Goal: Task Accomplishment & Management: Complete application form

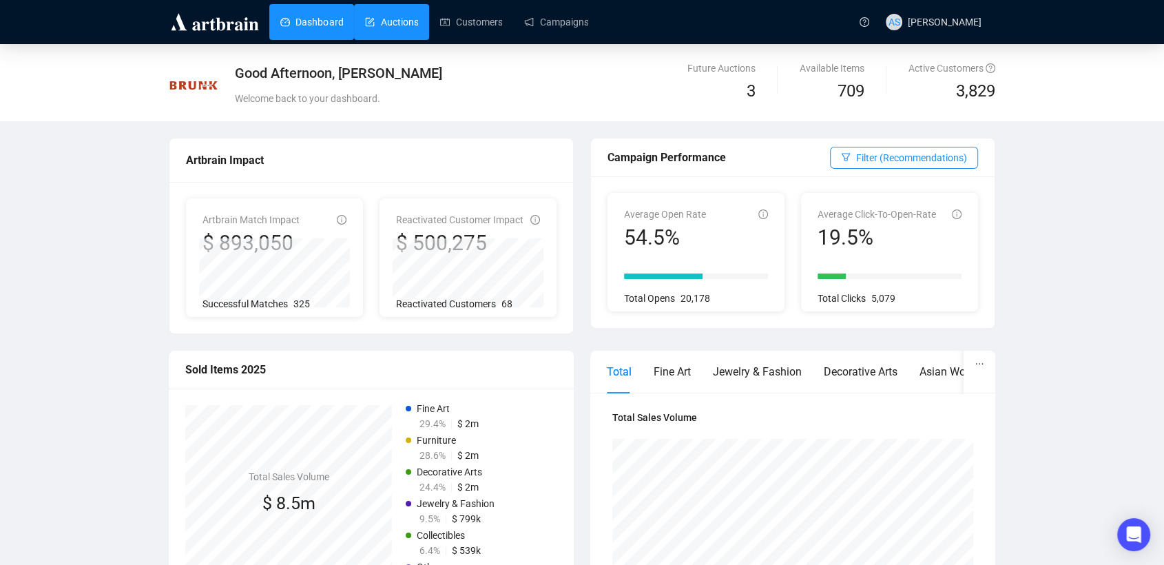
click at [412, 23] on link "Auctions" at bounding box center [391, 22] width 53 height 36
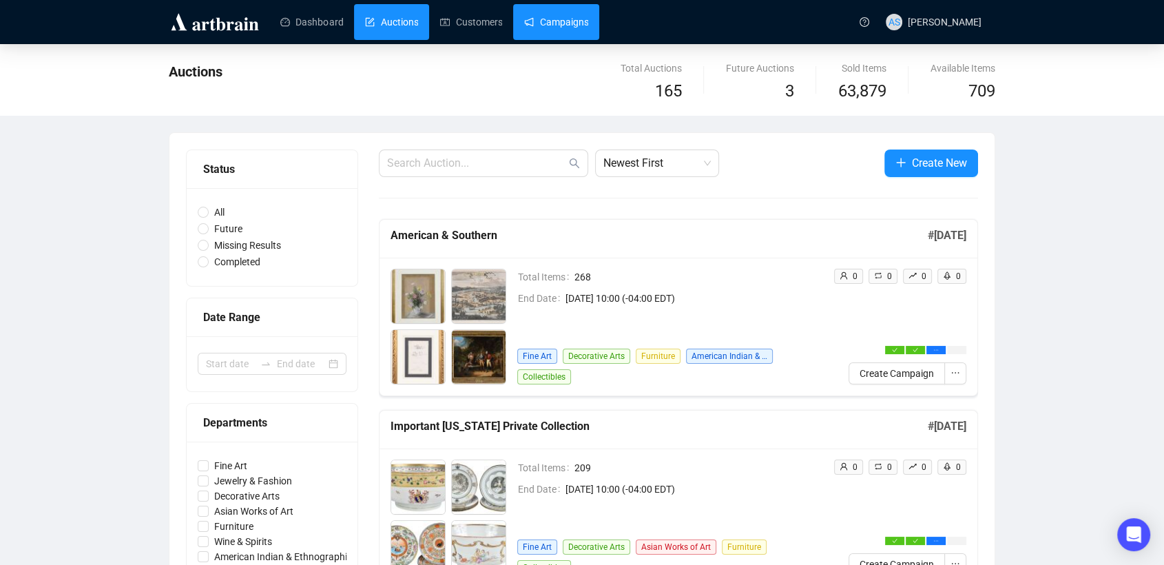
click at [548, 25] on link "Campaigns" at bounding box center [556, 22] width 64 height 36
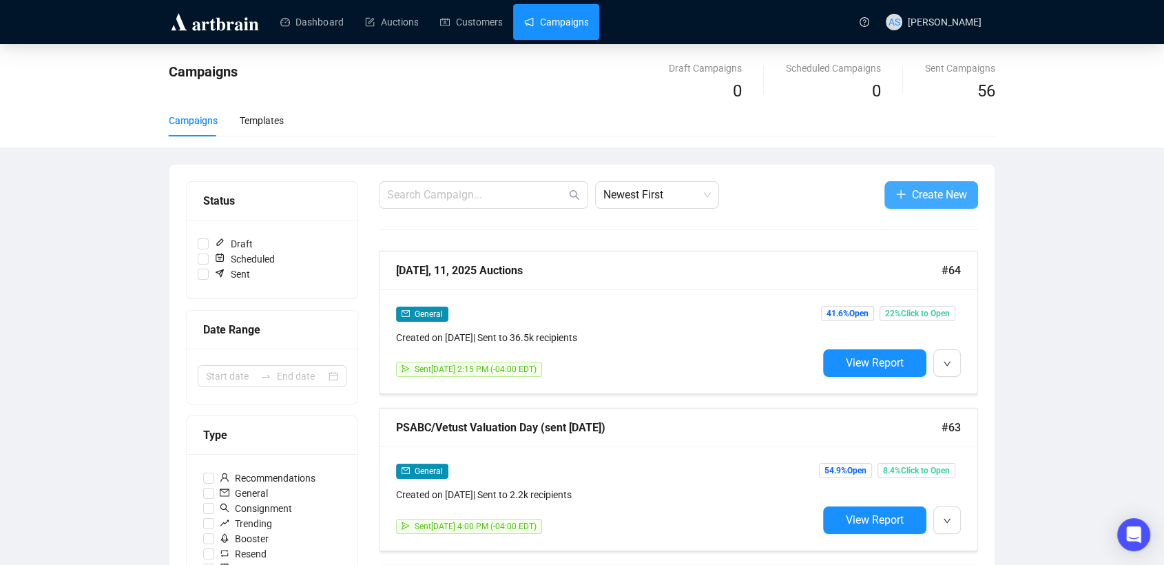
click at [912, 192] on span "Create New" at bounding box center [939, 194] width 55 height 17
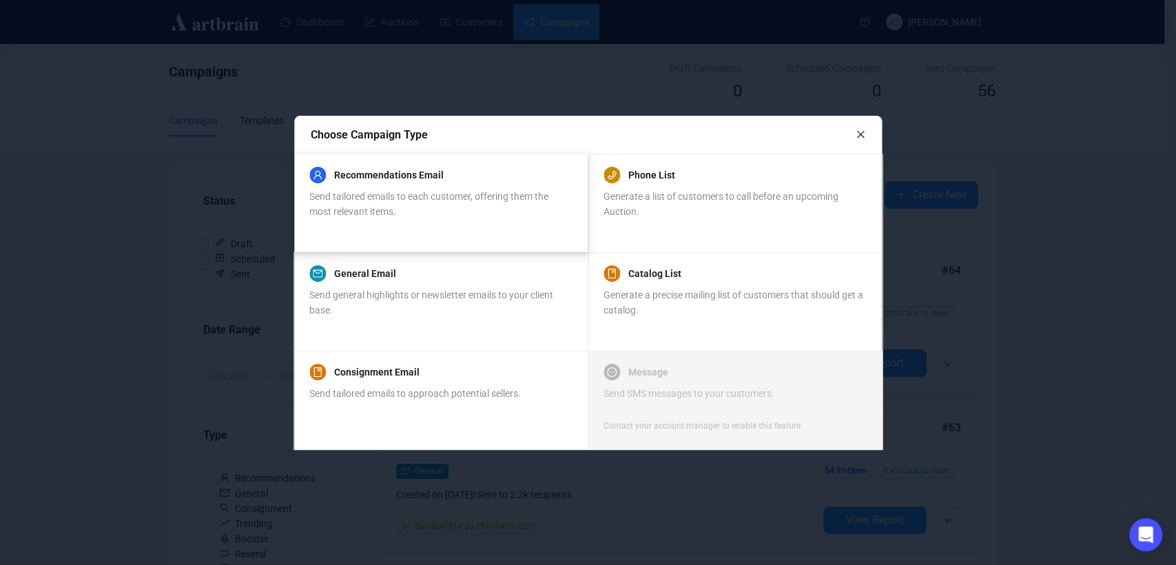
click at [446, 163] on div "Recommendations Email Send tailored emails to each customer, offering them the …" at bounding box center [440, 203] width 294 height 99
click at [424, 211] on div "Send tailored emails to each customer, offering them the most relevant items." at bounding box center [440, 204] width 262 height 30
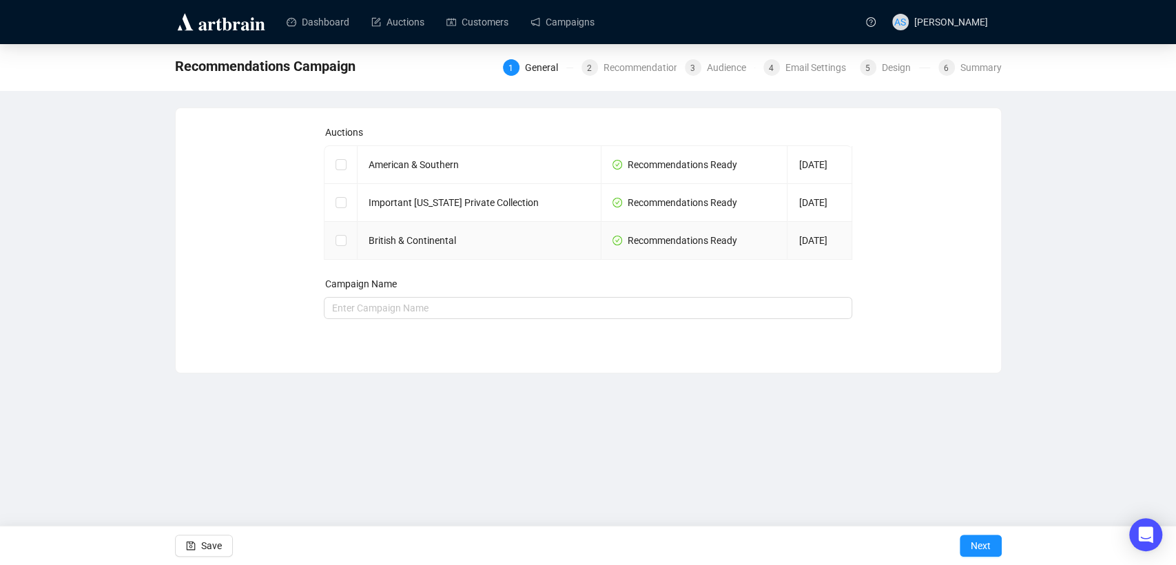
click at [397, 243] on td "British & Continental" at bounding box center [480, 241] width 244 height 38
click at [338, 242] on input "checkbox" at bounding box center [341, 240] width 10 height 10
checkbox input "true"
type input "British & Continental Campaign"
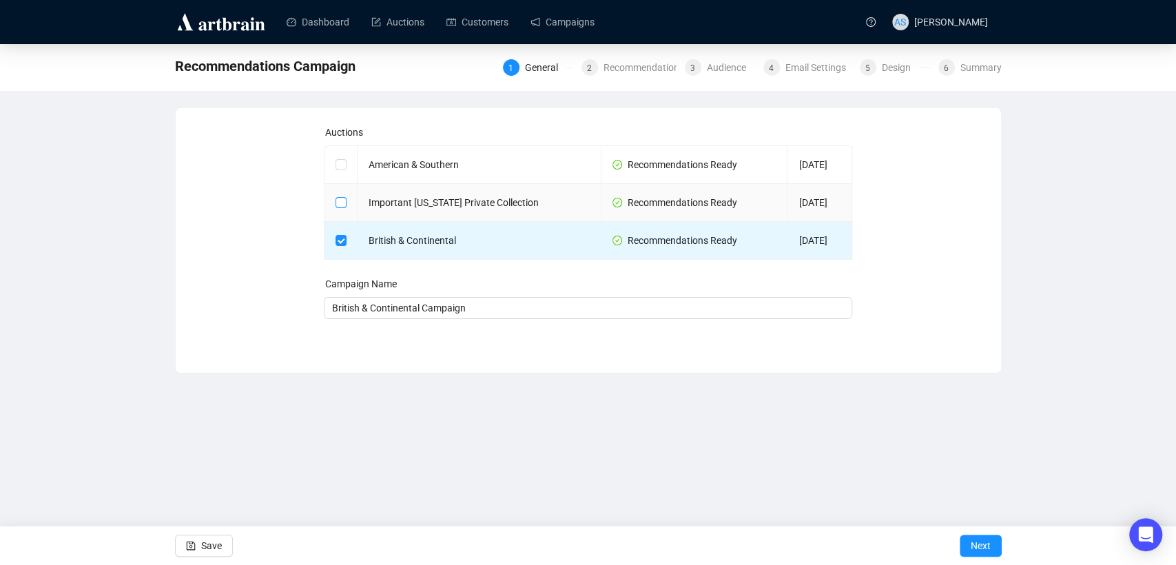
click at [342, 198] on input "checkbox" at bounding box center [341, 202] width 10 height 10
checkbox input "true"
type input "British & Continental and Important Maryland Private Collection Campaign"
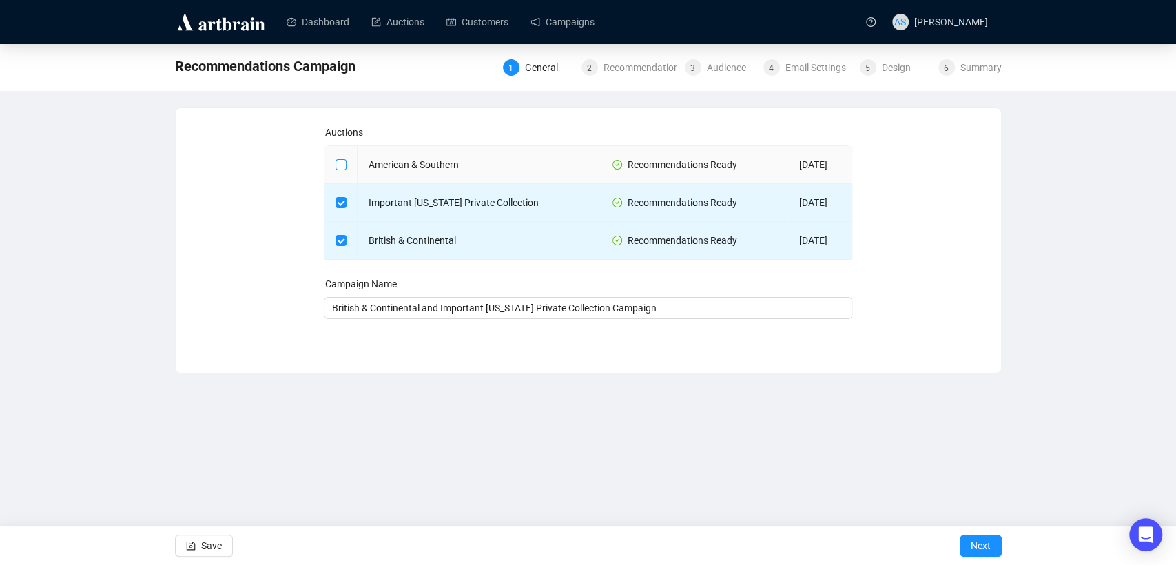
click at [340, 162] on input "checkbox" at bounding box center [341, 164] width 10 height 10
checkbox input "true"
type input "British & Continental and Important Maryland Private Collection and American & …"
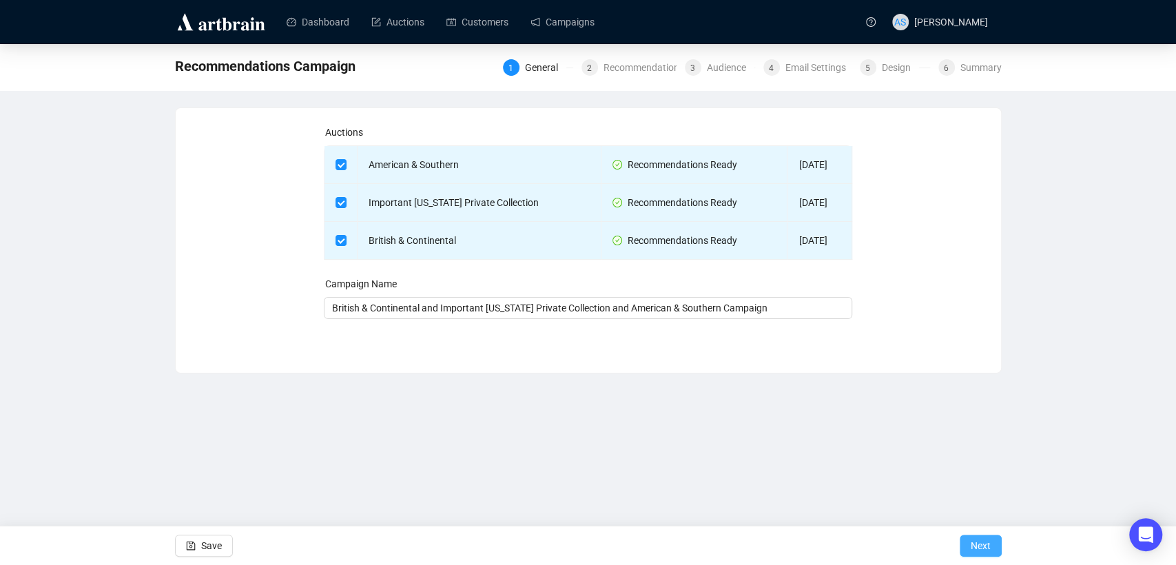
click at [976, 547] on span "Next" at bounding box center [981, 545] width 20 height 39
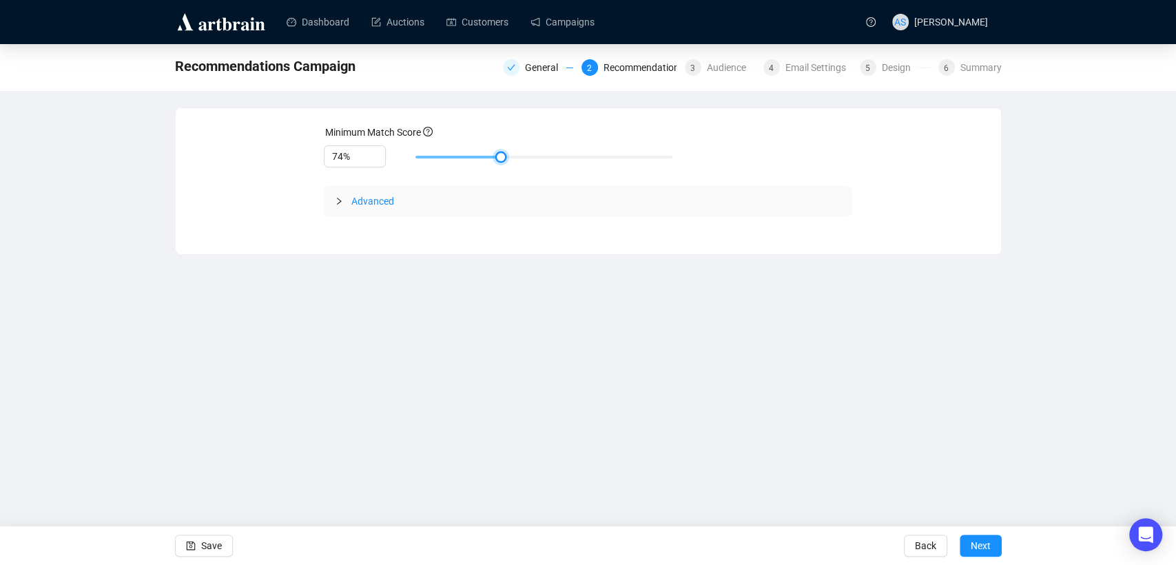
click at [452, 158] on div at bounding box center [543, 157] width 257 height 8
drag, startPoint x: 452, startPoint y: 158, endPoint x: 461, endPoint y: 158, distance: 9.0
click at [461, 158] on div at bounding box center [458, 157] width 7 height 7
click at [487, 156] on div at bounding box center [543, 157] width 257 height 8
click at [493, 158] on div at bounding box center [543, 157] width 257 height 8
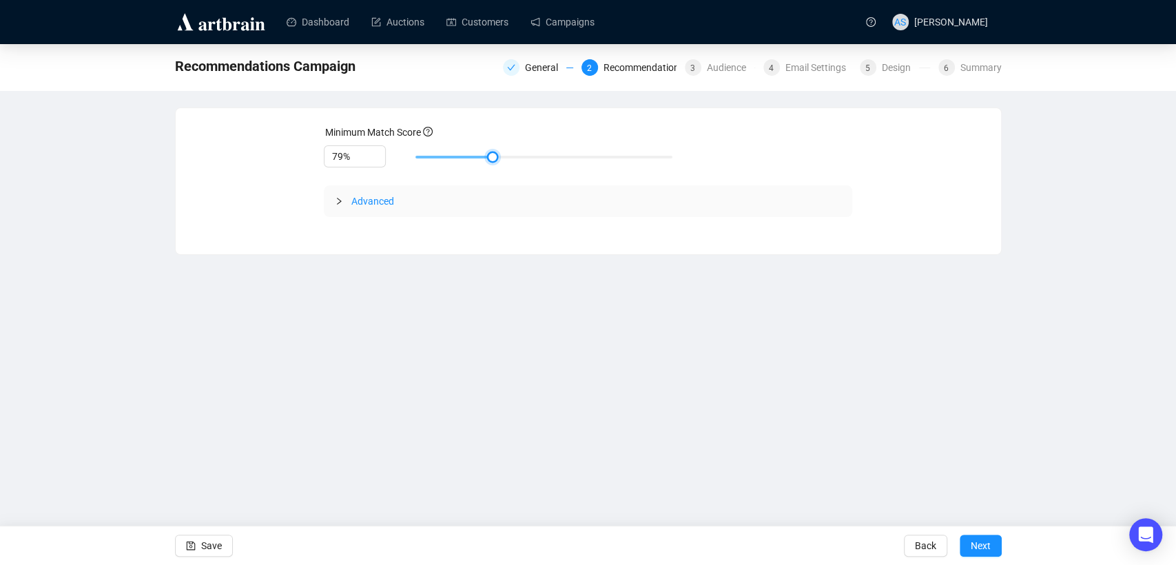
type input "80%"
click at [502, 158] on div at bounding box center [543, 157] width 257 height 8
click at [973, 541] on span "Next" at bounding box center [981, 545] width 20 height 39
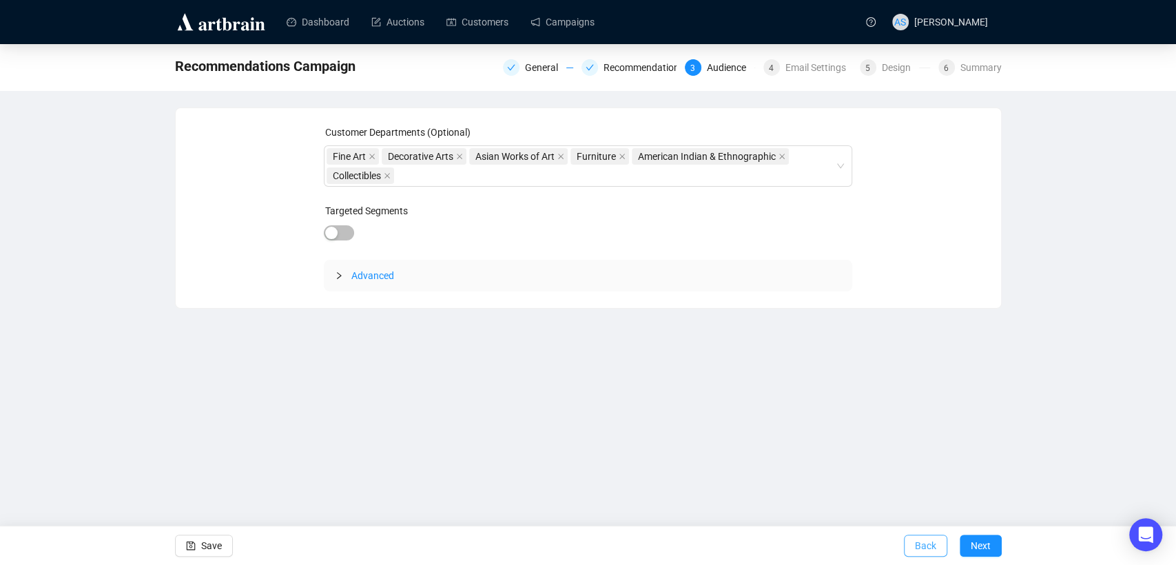
click at [914, 544] on button "Back" at bounding box center [925, 546] width 43 height 22
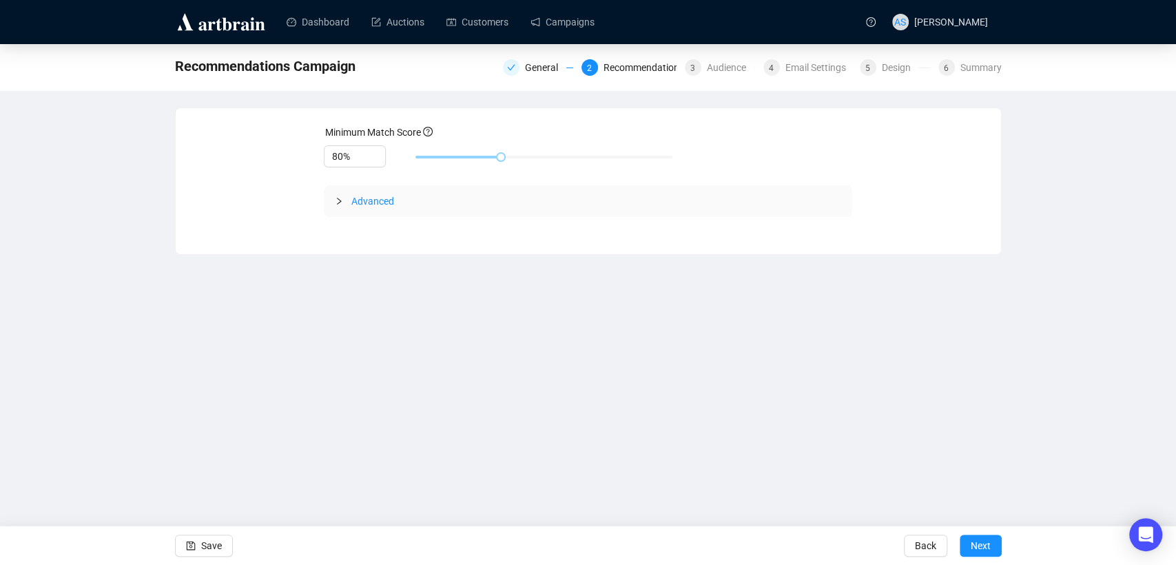
click at [341, 198] on icon "collapsed" at bounding box center [339, 201] width 8 height 8
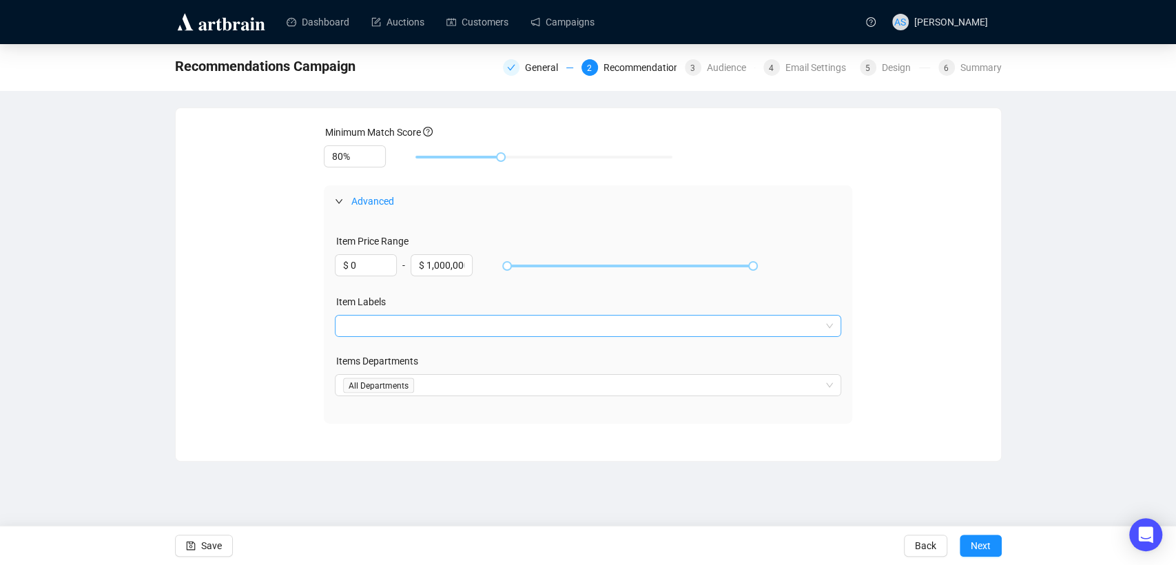
click at [678, 331] on div at bounding box center [581, 325] width 486 height 19
click at [986, 544] on span "Next" at bounding box center [981, 545] width 20 height 39
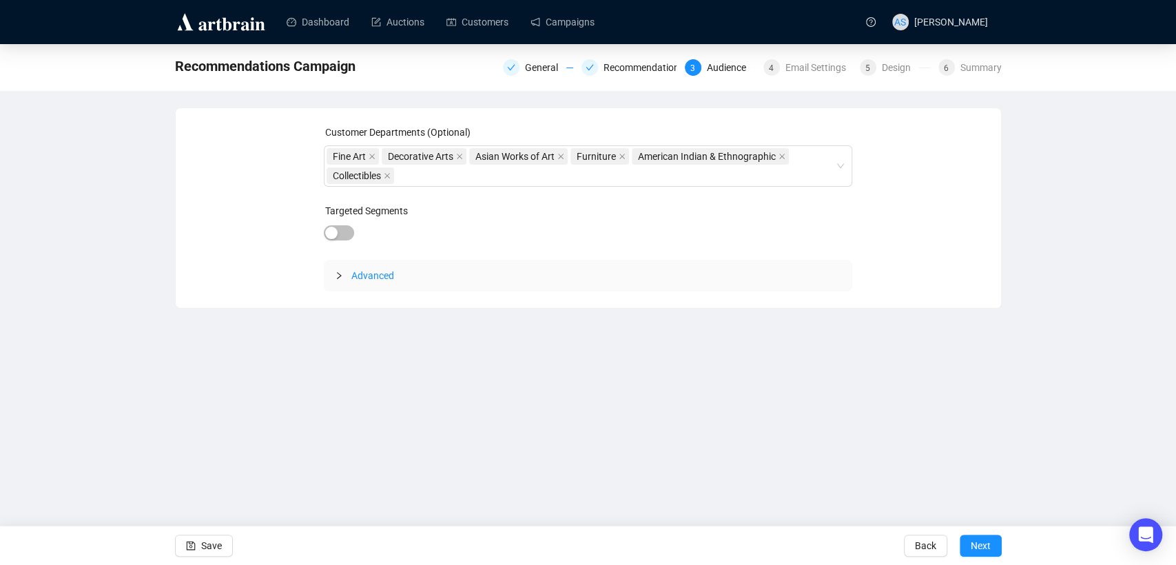
click at [365, 270] on span "Advanced" at bounding box center [372, 275] width 43 height 11
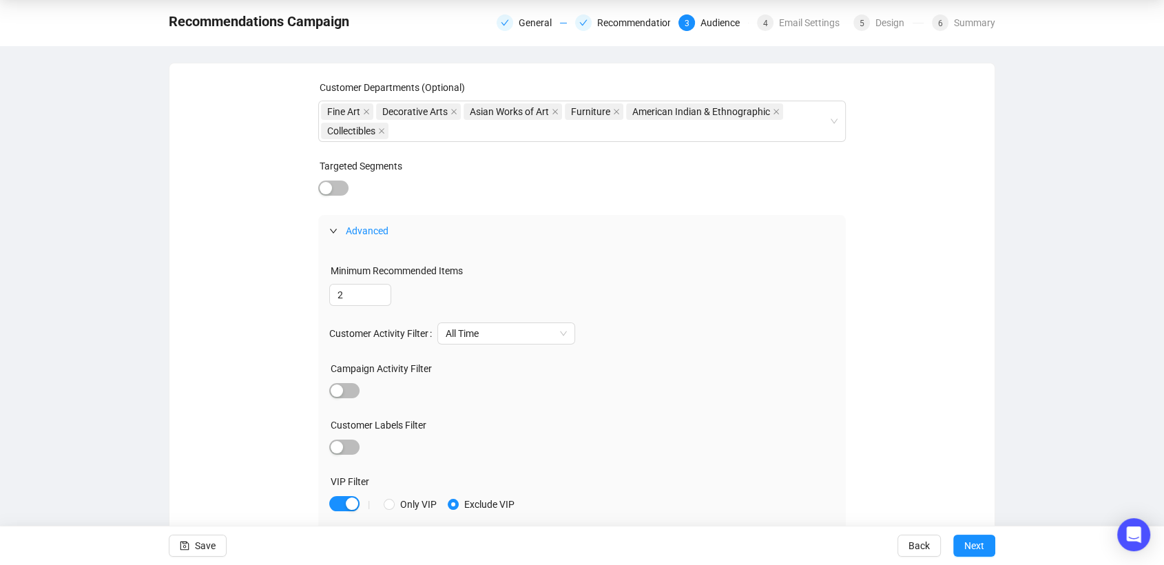
scroll to position [18, 0]
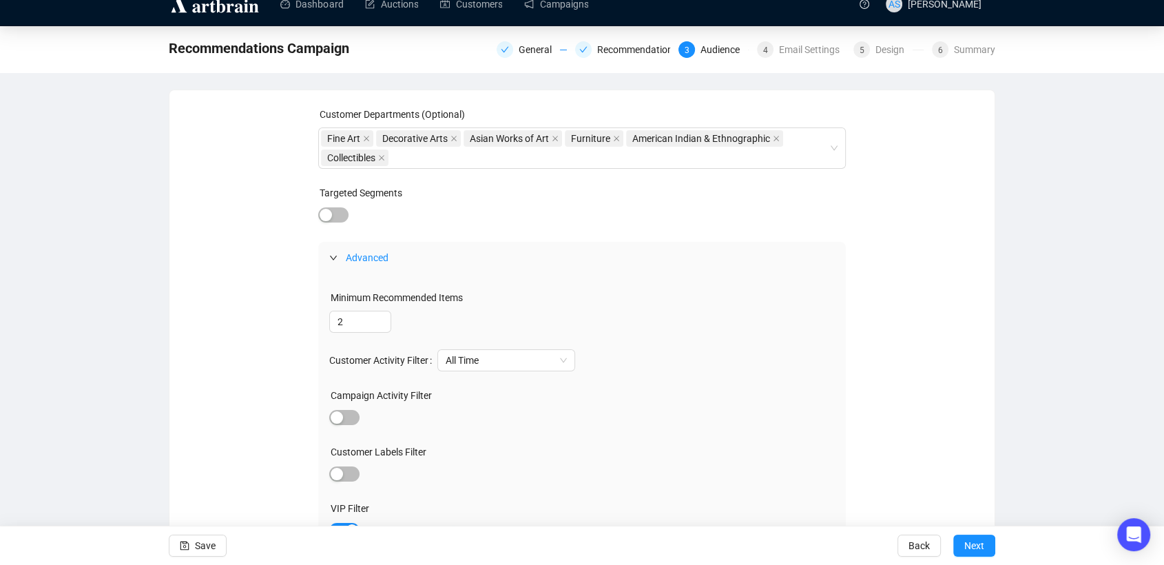
click at [353, 252] on span "Advanced" at bounding box center [367, 257] width 43 height 11
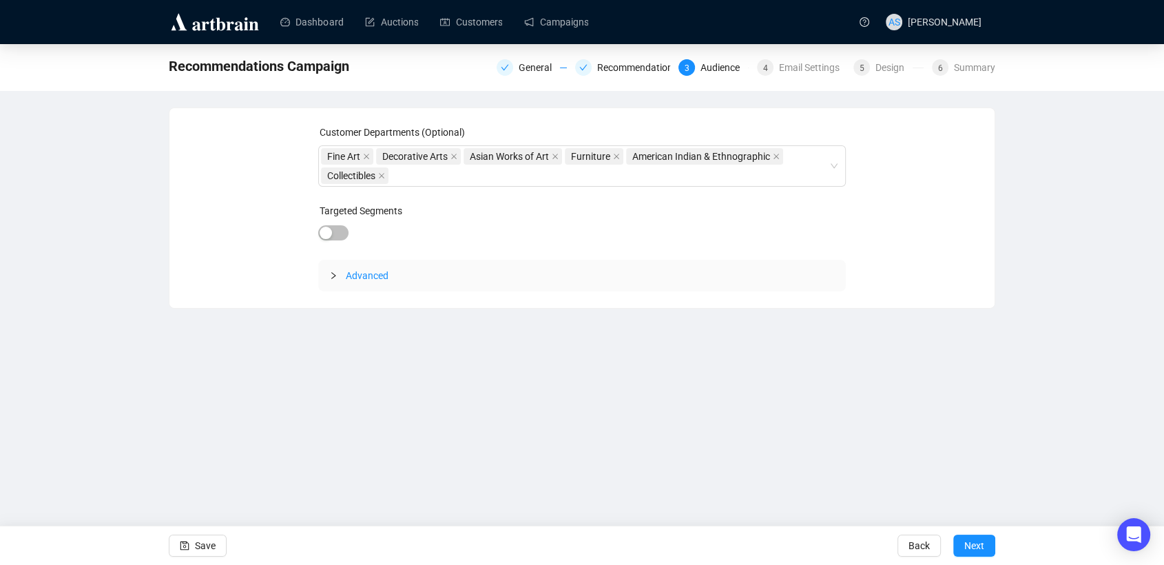
scroll to position [0, 0]
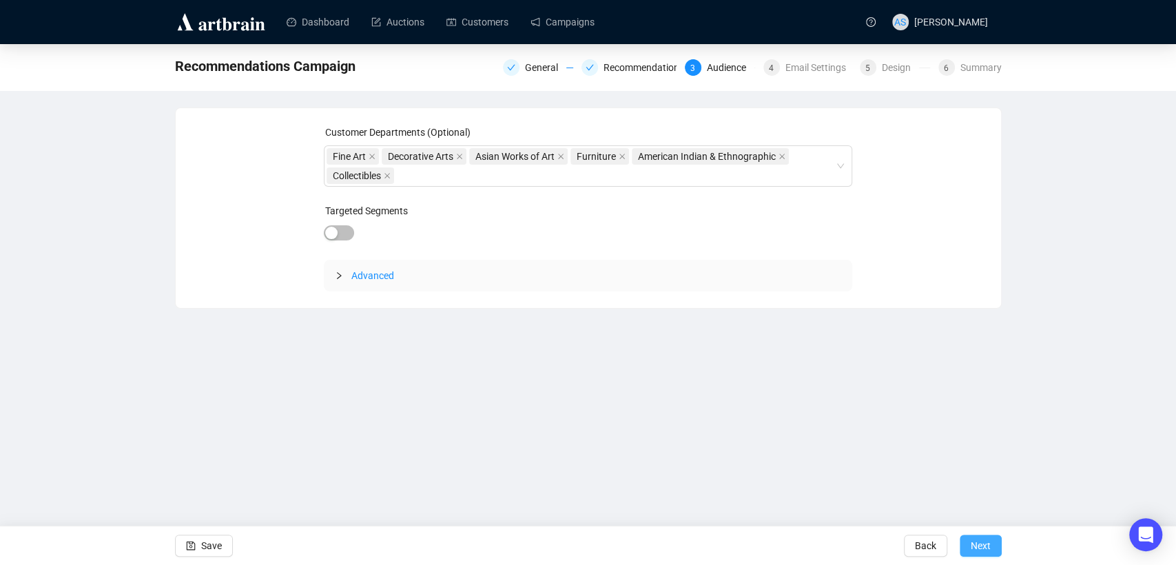
click at [992, 548] on button "Next" at bounding box center [981, 546] width 42 height 22
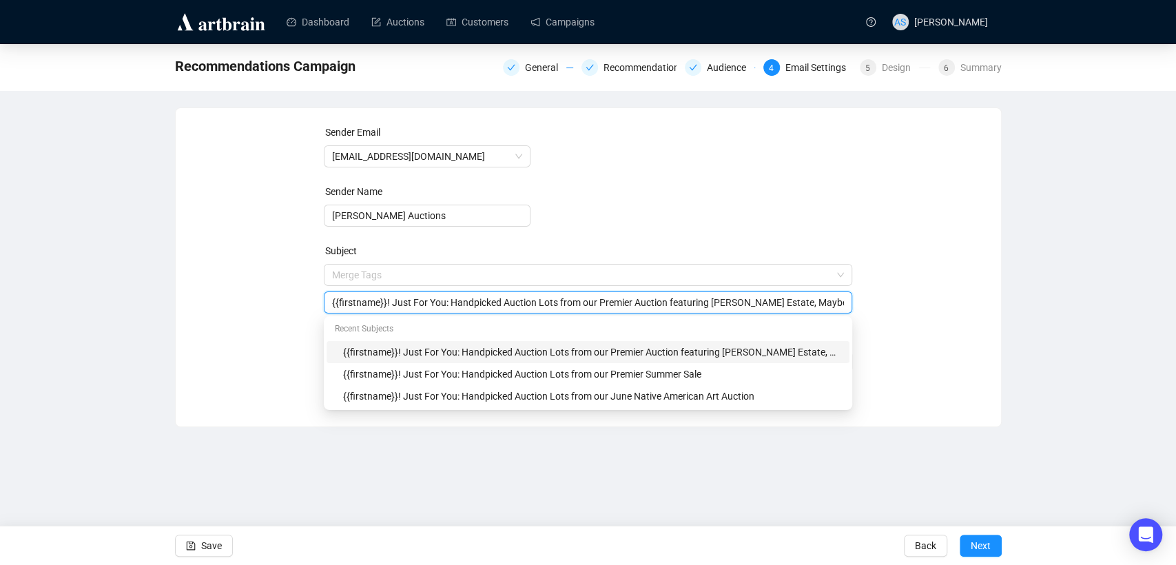
drag, startPoint x: 596, startPoint y: 278, endPoint x: 854, endPoint y: 298, distance: 259.1
click at [854, 298] on div "Sender Email newsletter@brunkauctions.com Sender Name Brunk Auctions Subject Me…" at bounding box center [588, 257] width 792 height 265
click at [959, 273] on div "Sender Email newsletter@brunkauctions.com Sender Name Brunk Auctions Subject Me…" at bounding box center [588, 257] width 792 height 265
drag, startPoint x: 304, startPoint y: 298, endPoint x: 282, endPoint y: 298, distance: 22.0
click at [282, 298] on div "Sender Email newsletter@brunkauctions.com Sender Name Brunk Auctions Subject Me…" at bounding box center [588, 257] width 792 height 265
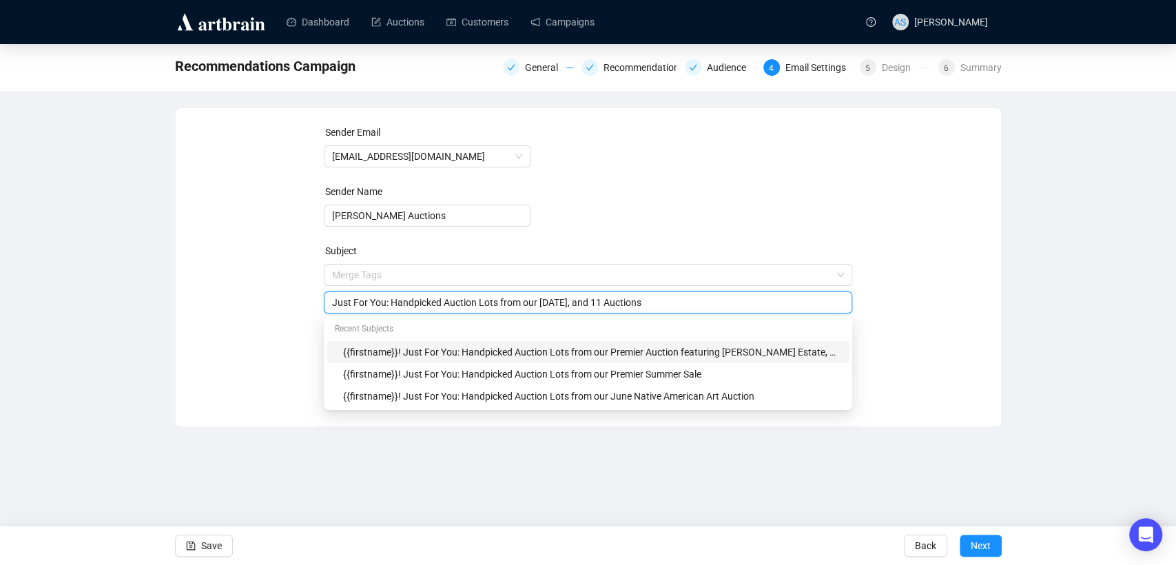
click at [947, 323] on div "Sender Email newsletter@brunkauctions.com Sender Name Brunk Auctions Subject Me…" at bounding box center [588, 257] width 792 height 265
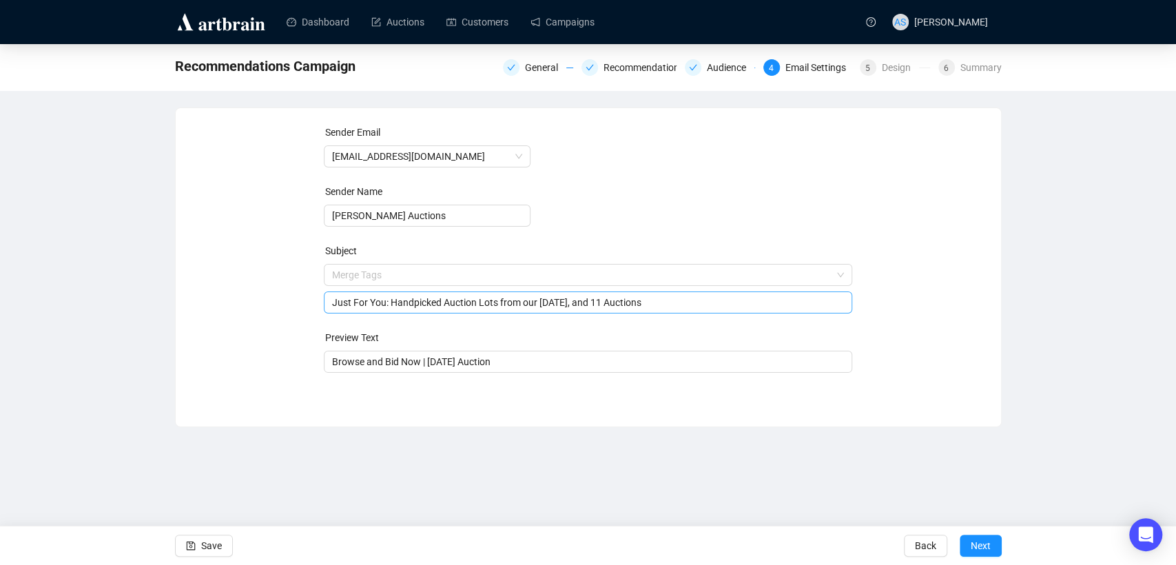
click at [462, 308] on input "Just For You: Handpicked Auction Lots from our September 9, 10, and 11 Auctions" at bounding box center [588, 302] width 512 height 15
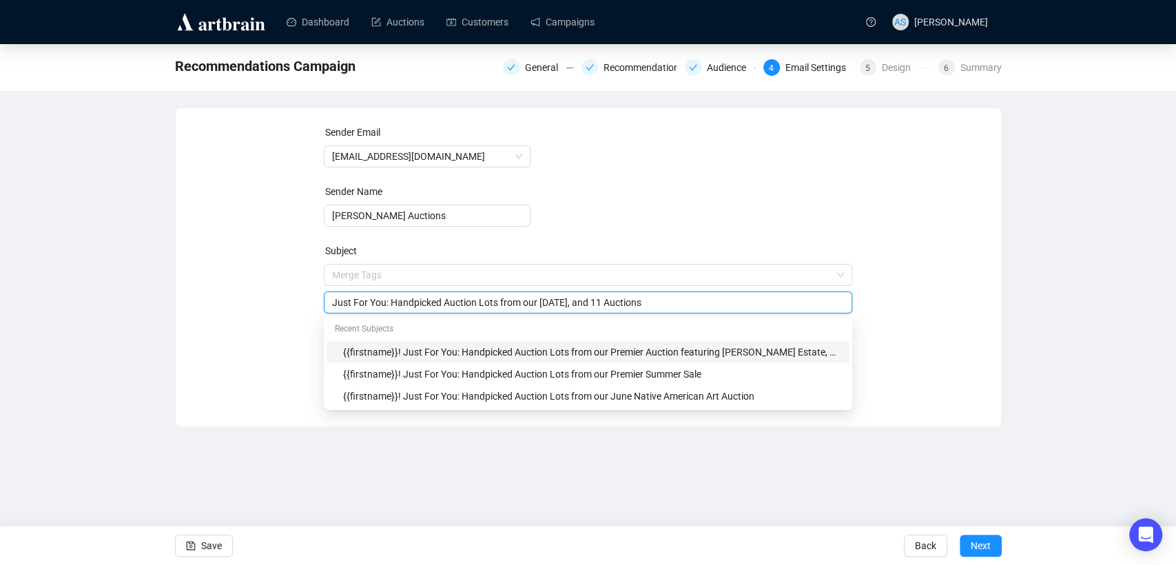
click at [462, 308] on input "Just For You: Handpicked Auction Lots from our September 9, 10, and 11 Auctions" at bounding box center [588, 302] width 512 height 15
type input "Just For You: Handpicked Lots from our September 9, 10, and 11 Auctions"
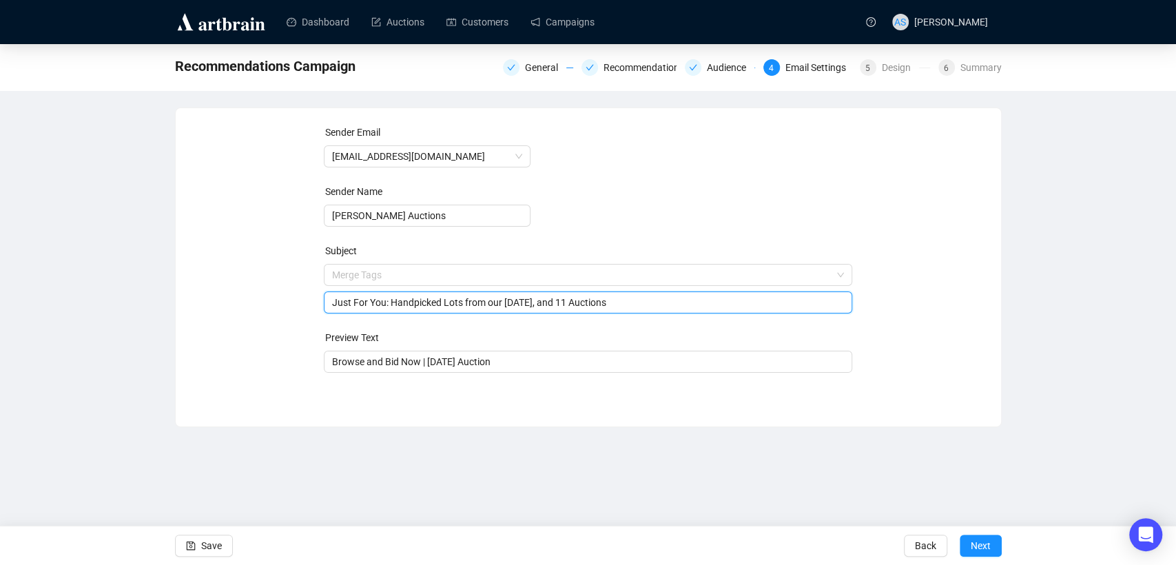
click at [964, 288] on div "Sender Email newsletter@brunkauctions.com Sender Name Brunk Auctions Subject Me…" at bounding box center [588, 257] width 792 height 265
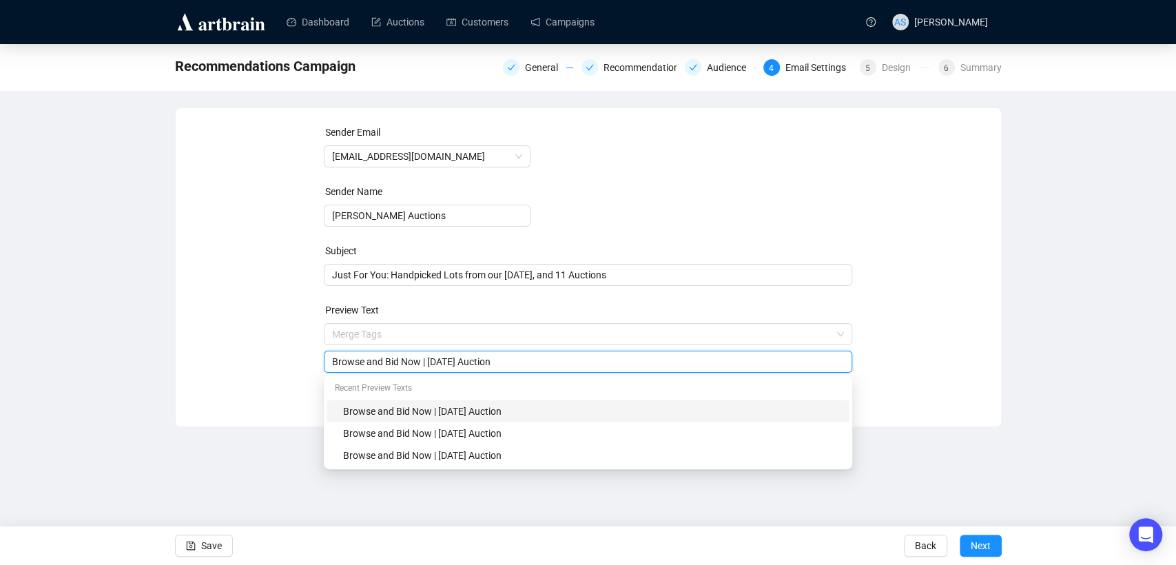
drag, startPoint x: 518, startPoint y: 360, endPoint x: 429, endPoint y: 360, distance: 89.6
click at [429, 360] on input "Browse and Bid Now | July 16th Auction" at bounding box center [588, 361] width 512 height 15
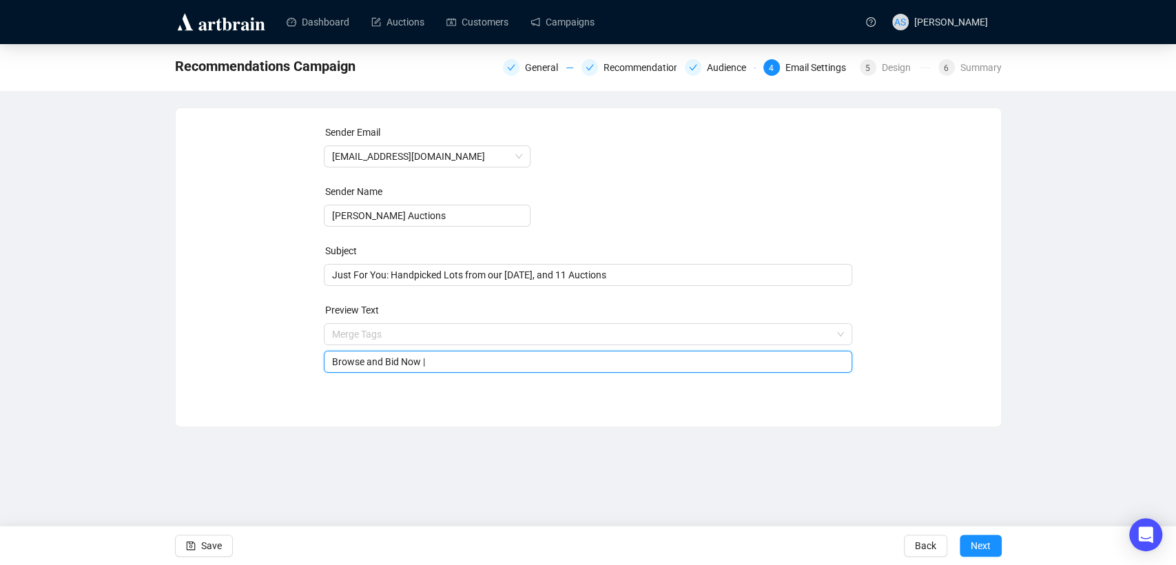
paste input "An Important Maryland Private Collection, British & Continental + American & So…"
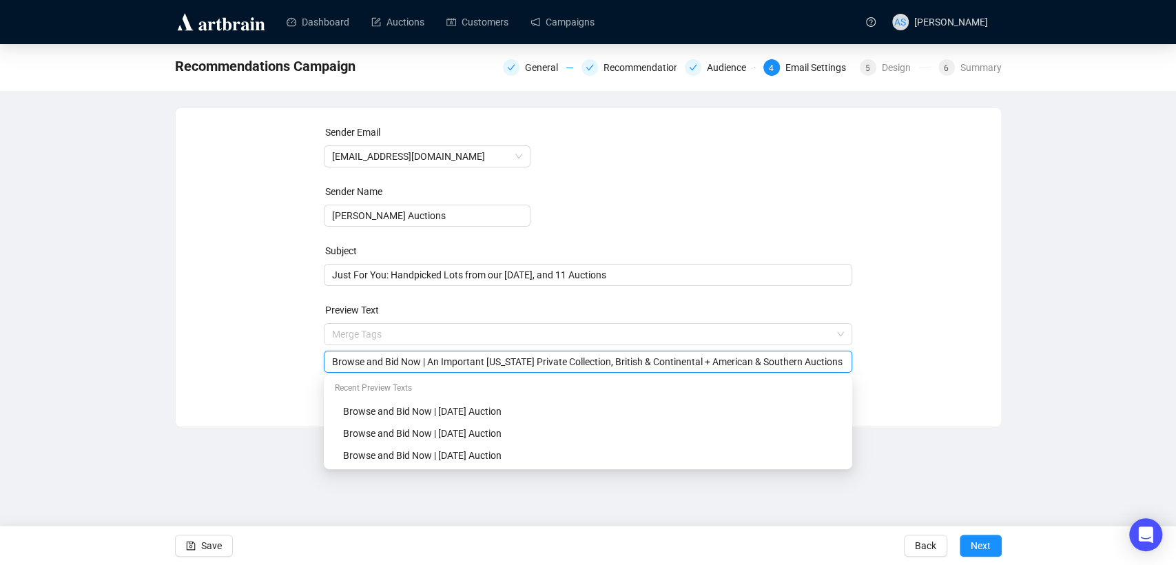
click at [428, 361] on input "Browse and Bid Now | An Important Maryland Private Collection, British & Contin…" at bounding box center [588, 361] width 512 height 15
drag, startPoint x: 382, startPoint y: 360, endPoint x: 293, endPoint y: 360, distance: 88.9
click at [293, 360] on div "Sender Email newsletter@brunkauctions.com Sender Name Brunk Auctions Subject Ju…" at bounding box center [588, 257] width 792 height 265
type input "Register to Bid Now | Next Week: An Important Maryland Private Collection, Brit…"
click at [1039, 364] on div "Recommendations Campaign General Recommendations Audience 4 Email Settings 5 De…" at bounding box center [588, 235] width 1176 height 383
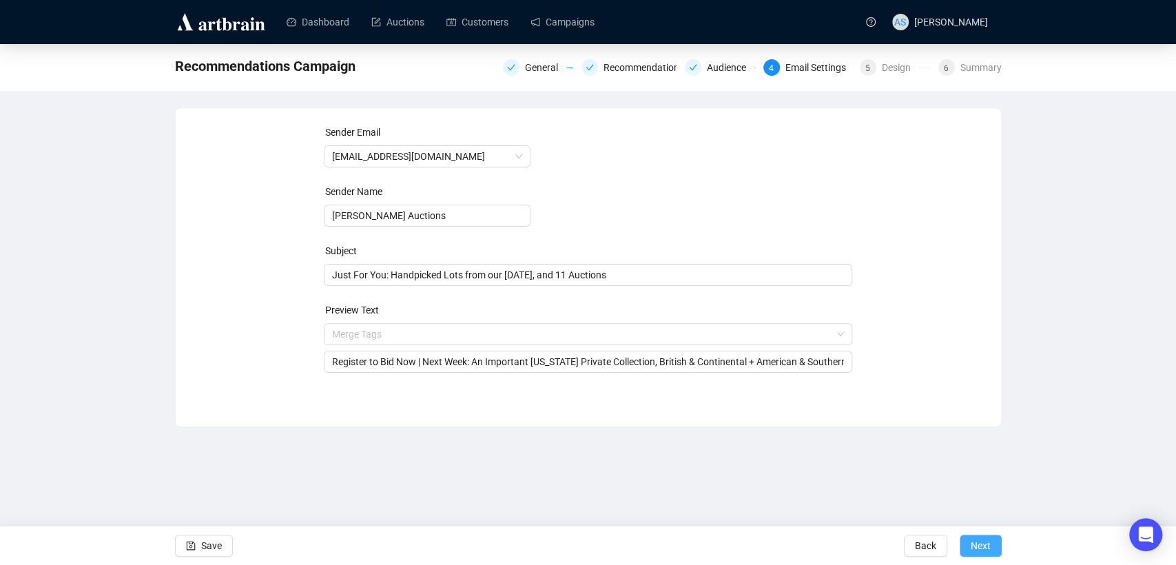
click at [989, 546] on span "Next" at bounding box center [981, 545] width 20 height 39
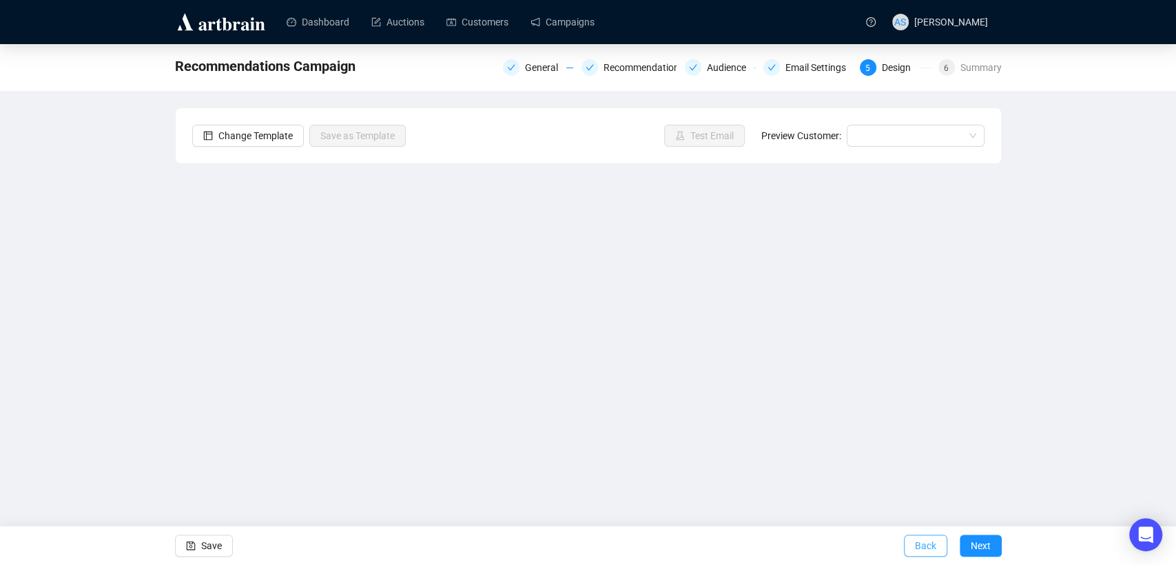
click at [930, 549] on span "Back" at bounding box center [925, 545] width 21 height 39
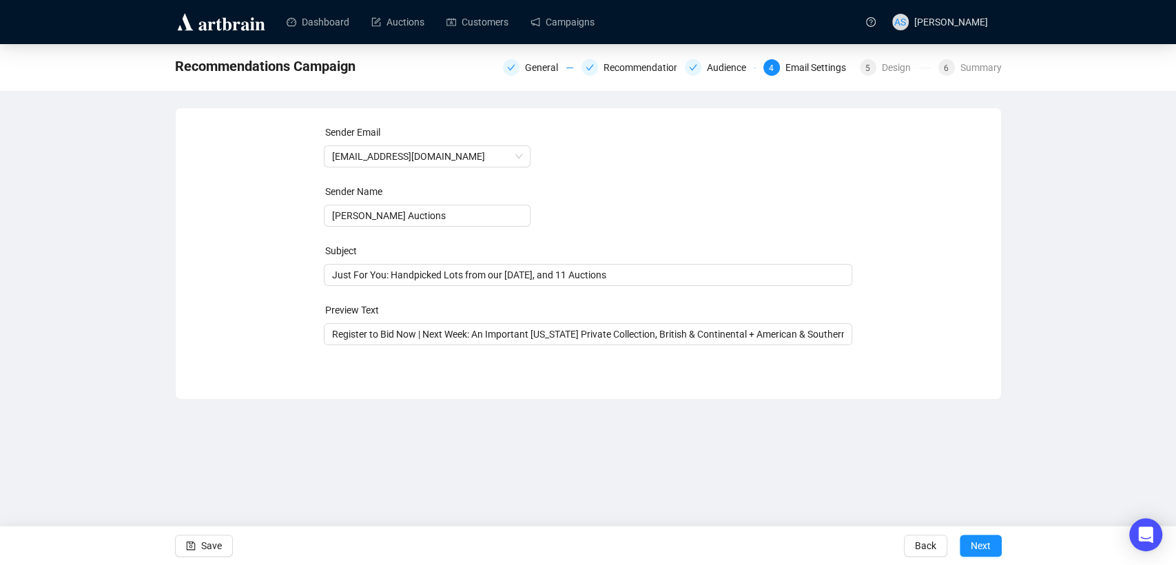
click at [958, 543] on div "Back Next" at bounding box center [953, 545] width 98 height 39
click at [972, 544] on span "Next" at bounding box center [981, 545] width 20 height 39
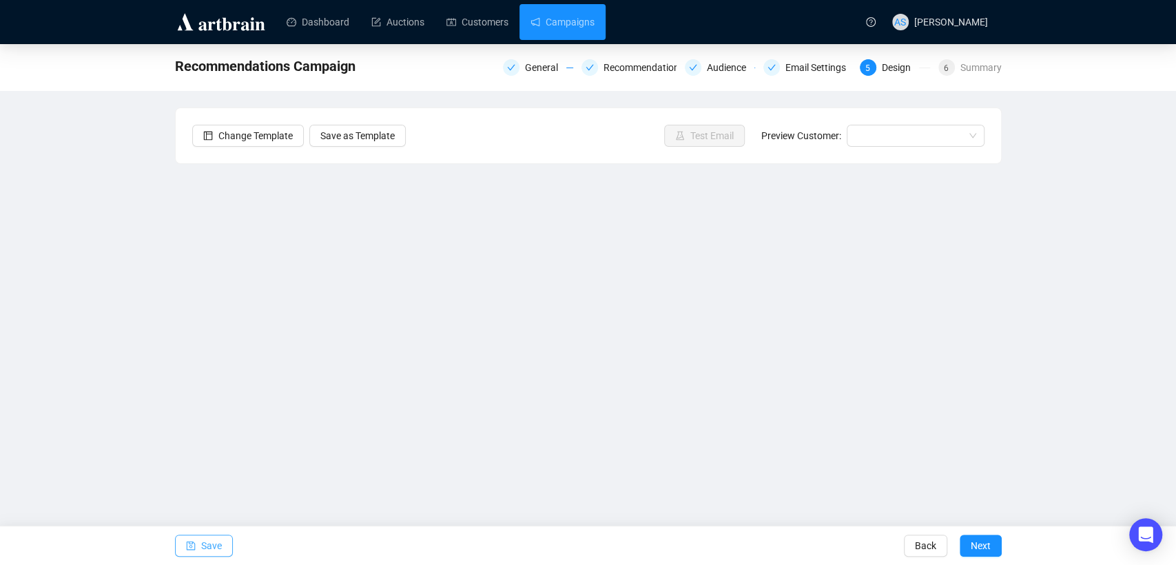
click at [222, 547] on button "Save" at bounding box center [204, 546] width 58 height 22
click at [567, 30] on link "Campaigns" at bounding box center [562, 22] width 64 height 36
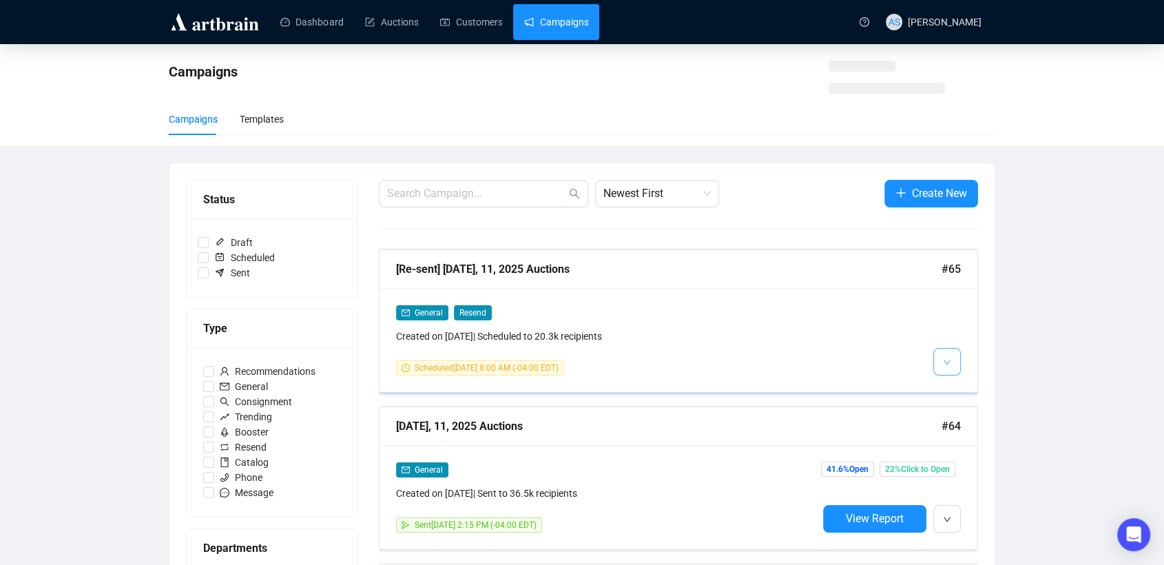
click at [948, 360] on icon "down" at bounding box center [947, 362] width 8 height 8
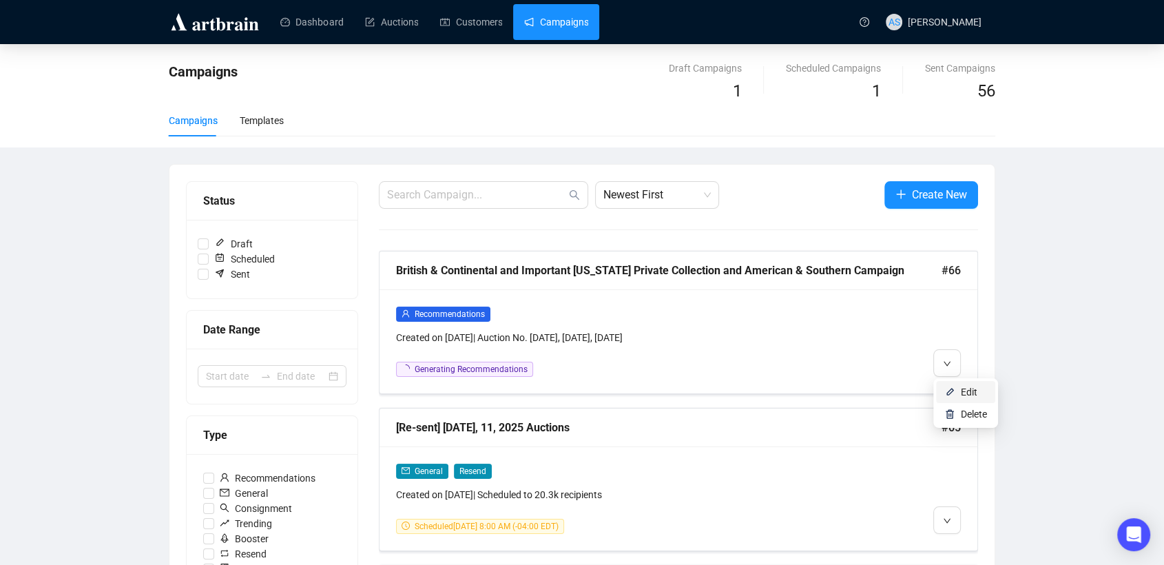
click at [956, 393] on li "Edit" at bounding box center [965, 392] width 59 height 22
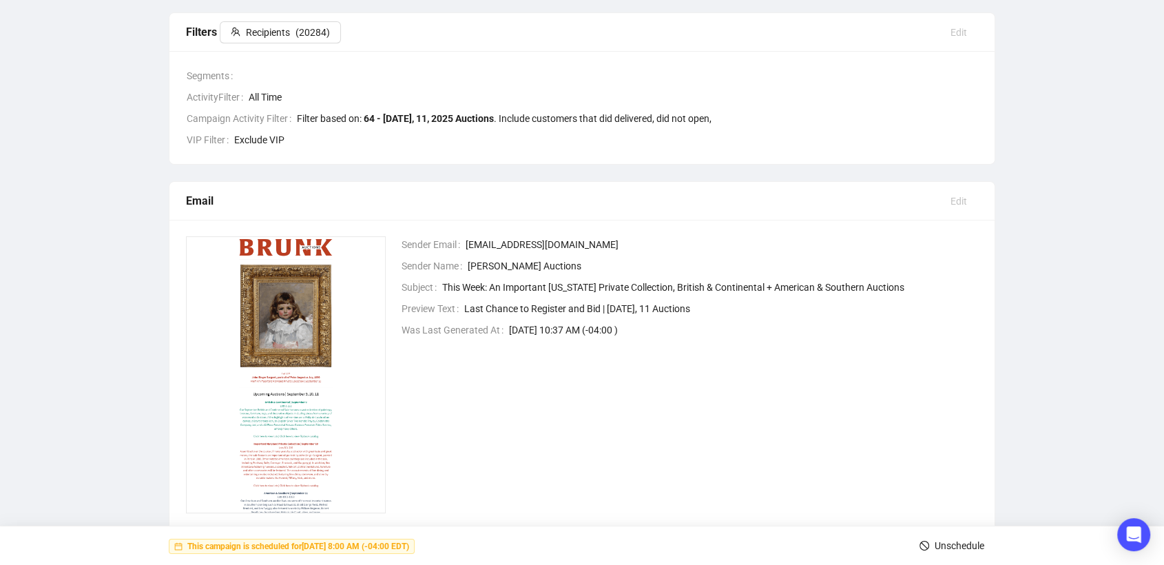
scroll to position [229, 0]
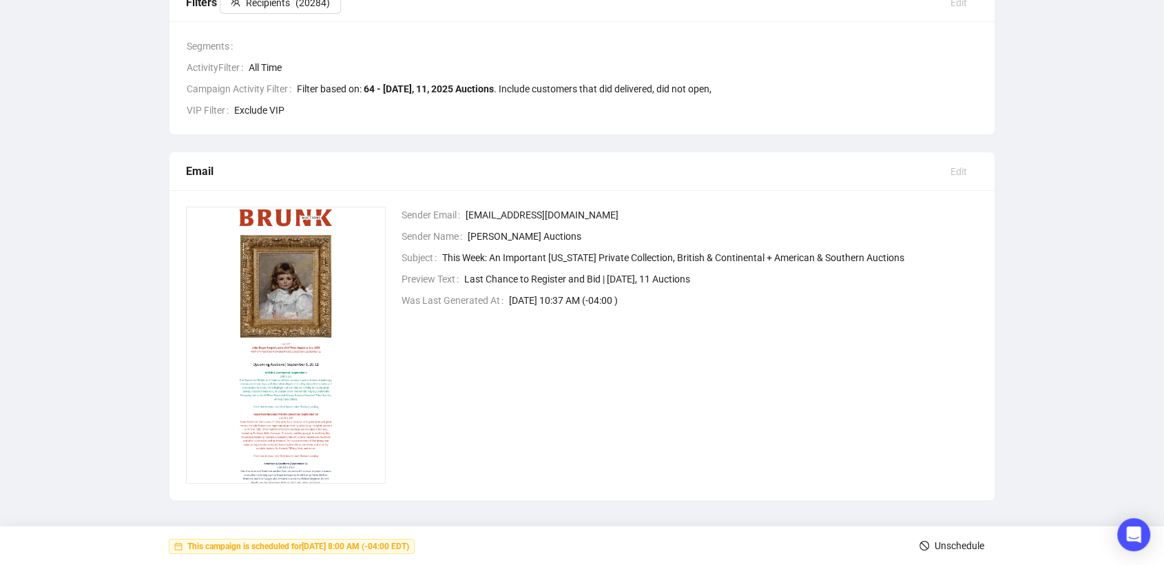
click at [950, 546] on span "Unschedule" at bounding box center [960, 545] width 50 height 39
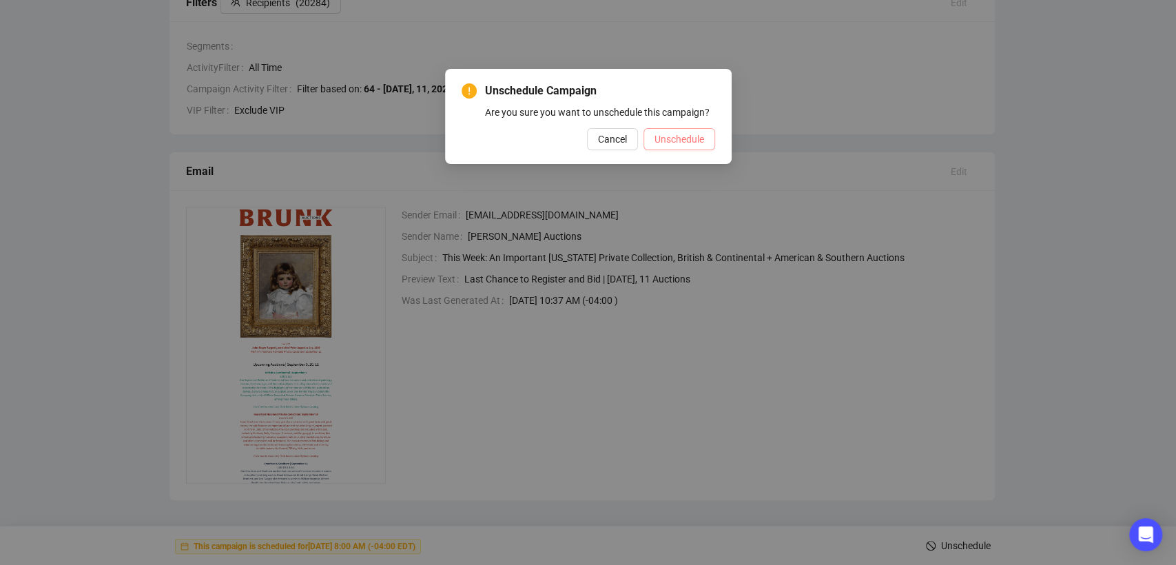
click at [673, 138] on span "Unschedule" at bounding box center [679, 139] width 50 height 15
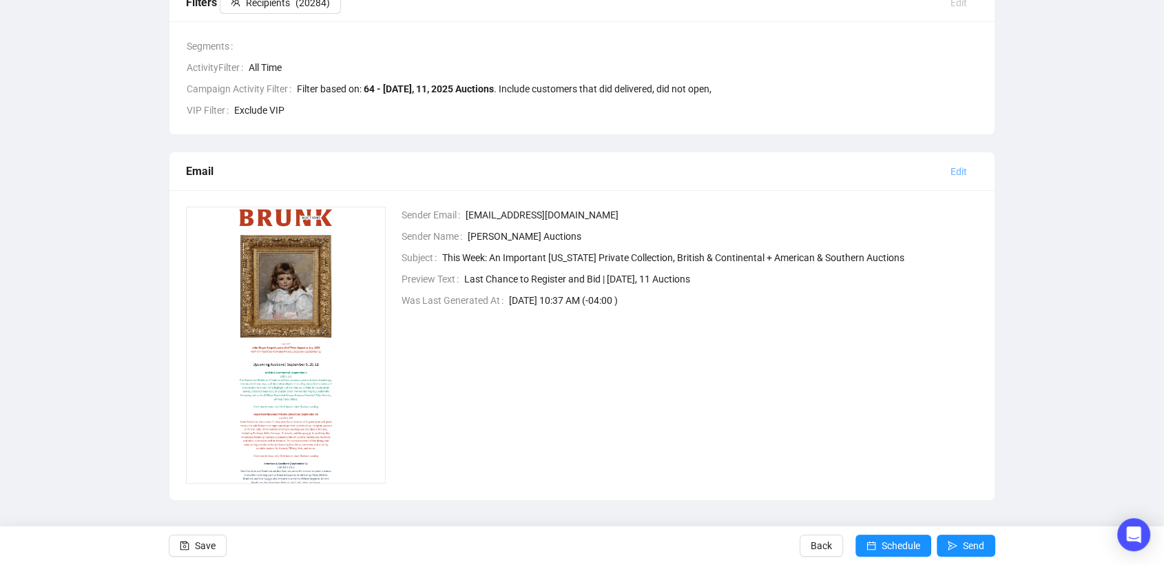
click at [959, 161] on button "Edit" at bounding box center [959, 172] width 39 height 22
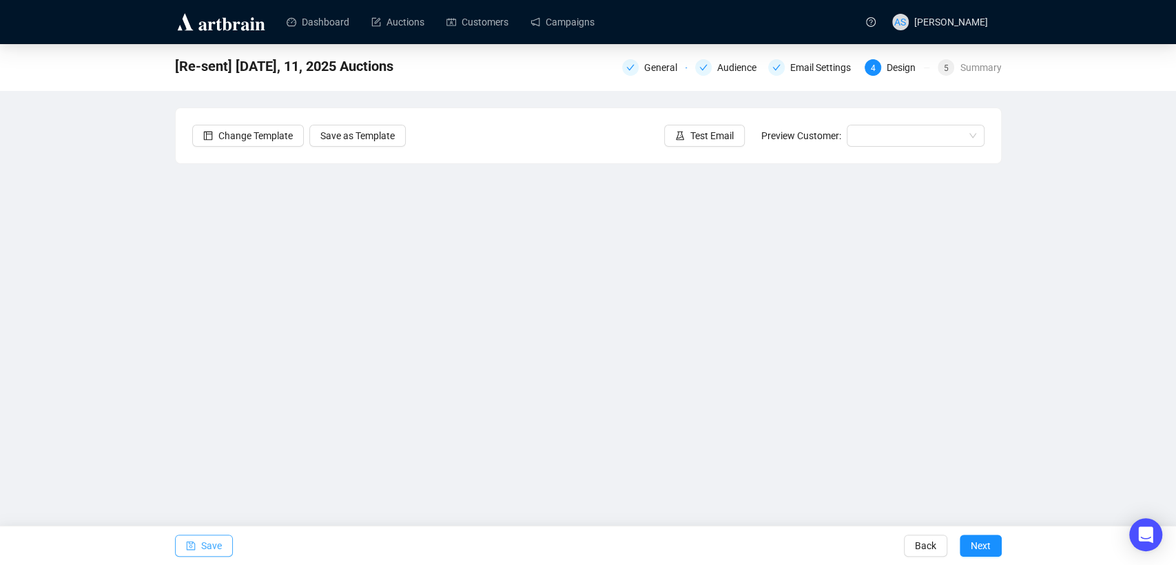
click at [218, 549] on span "Save" at bounding box center [211, 545] width 21 height 39
click at [211, 552] on span "Save" at bounding box center [211, 545] width 21 height 39
click at [711, 130] on span "Test Email" at bounding box center [711, 135] width 43 height 15
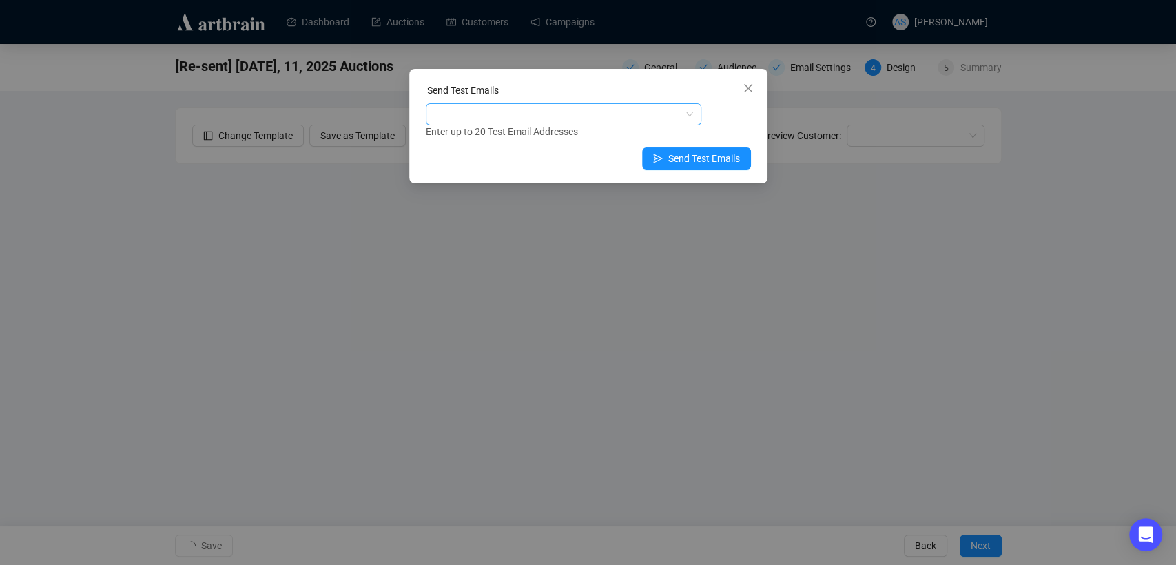
click at [526, 110] on div at bounding box center [557, 114] width 256 height 19
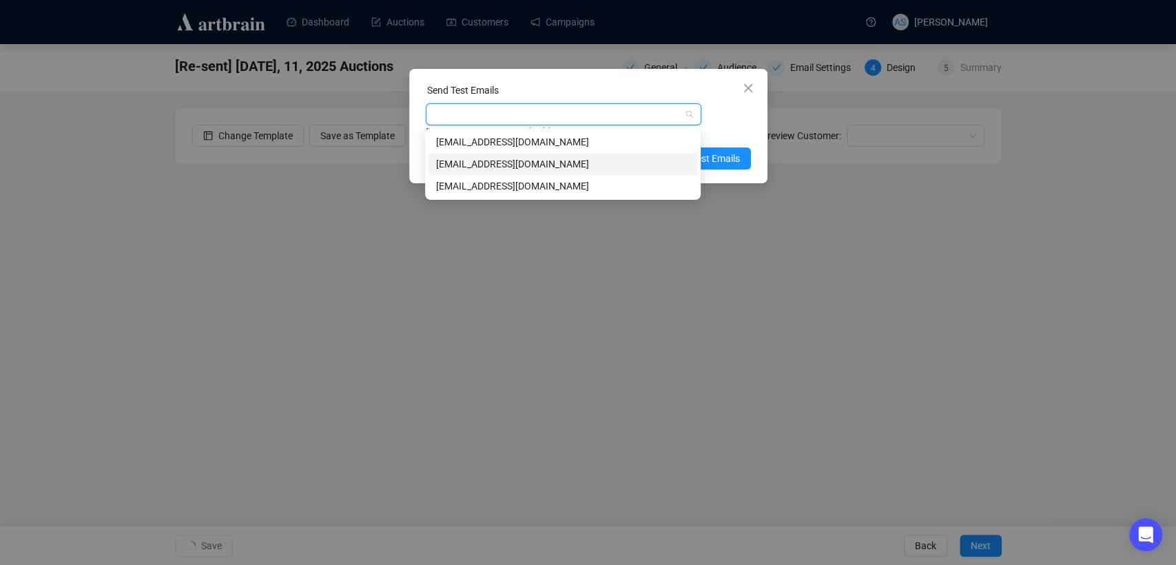
click at [502, 160] on div "marketing@brunkauctions.com" at bounding box center [563, 163] width 254 height 15
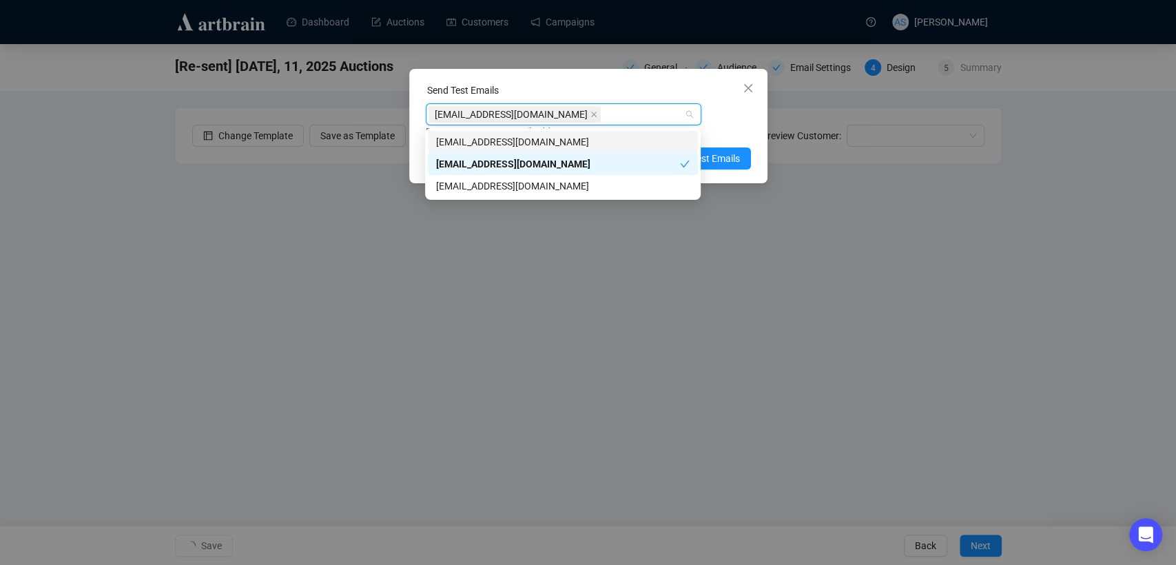
click at [721, 114] on div "marketing@brunkauctions.com Enter up to 20 Test Email Addresses" at bounding box center [588, 121] width 325 height 36
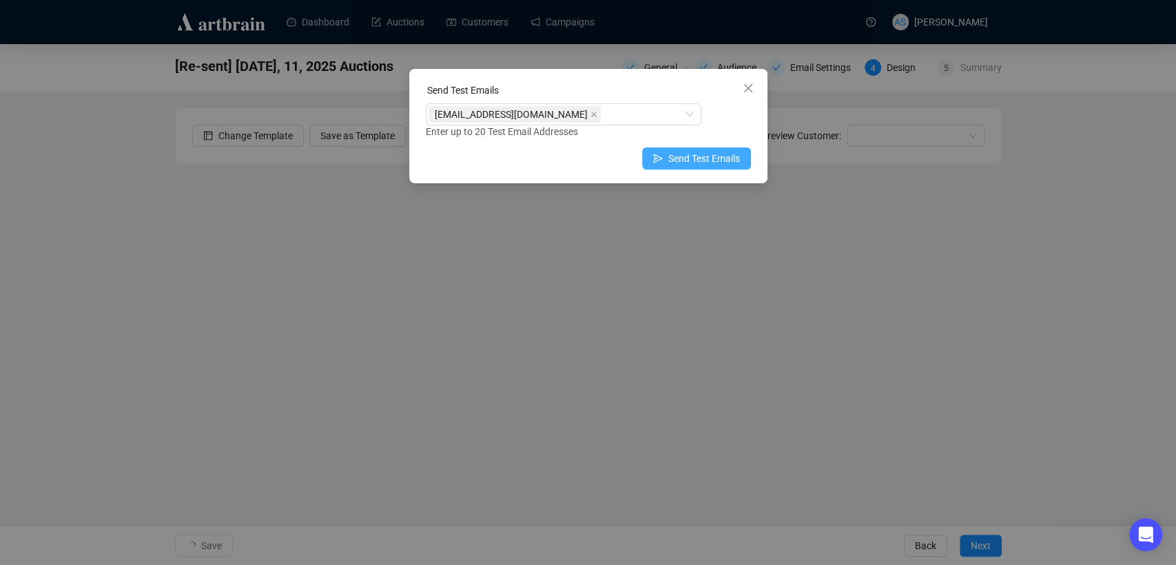
click at [722, 161] on span "Send Test Emails" at bounding box center [704, 158] width 72 height 15
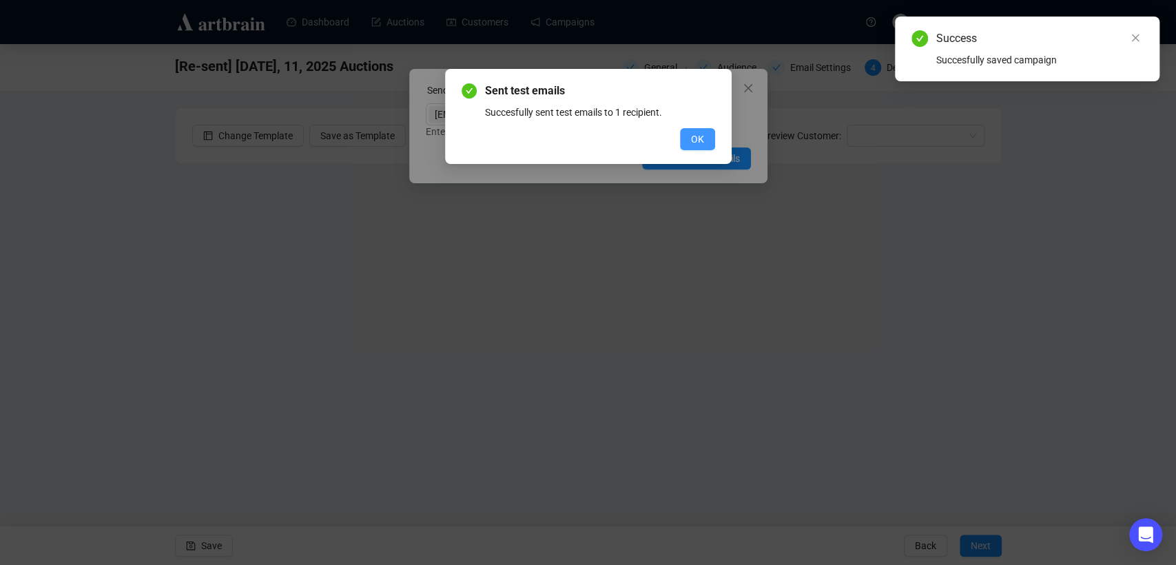
click at [694, 139] on span "OK" at bounding box center [697, 139] width 13 height 15
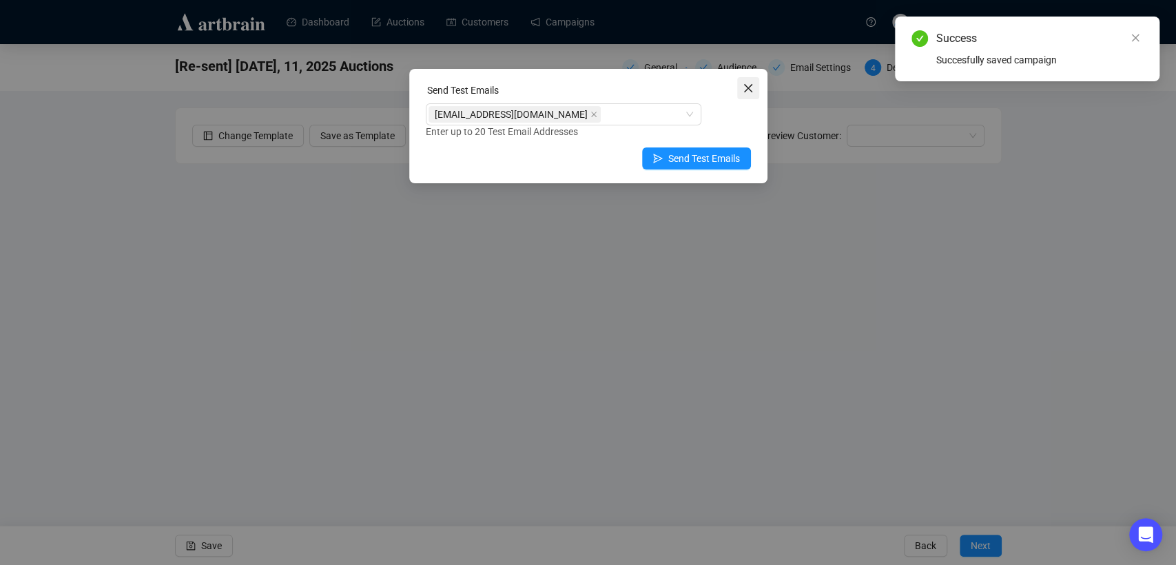
click at [751, 88] on icon "close" at bounding box center [748, 88] width 11 height 11
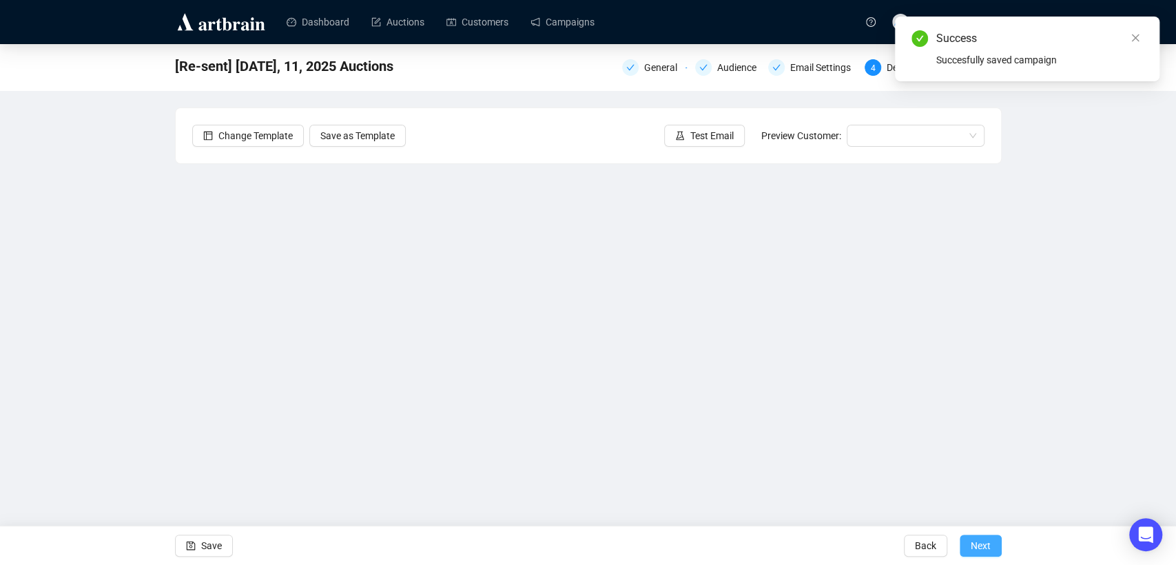
click at [982, 550] on span "Next" at bounding box center [981, 545] width 20 height 39
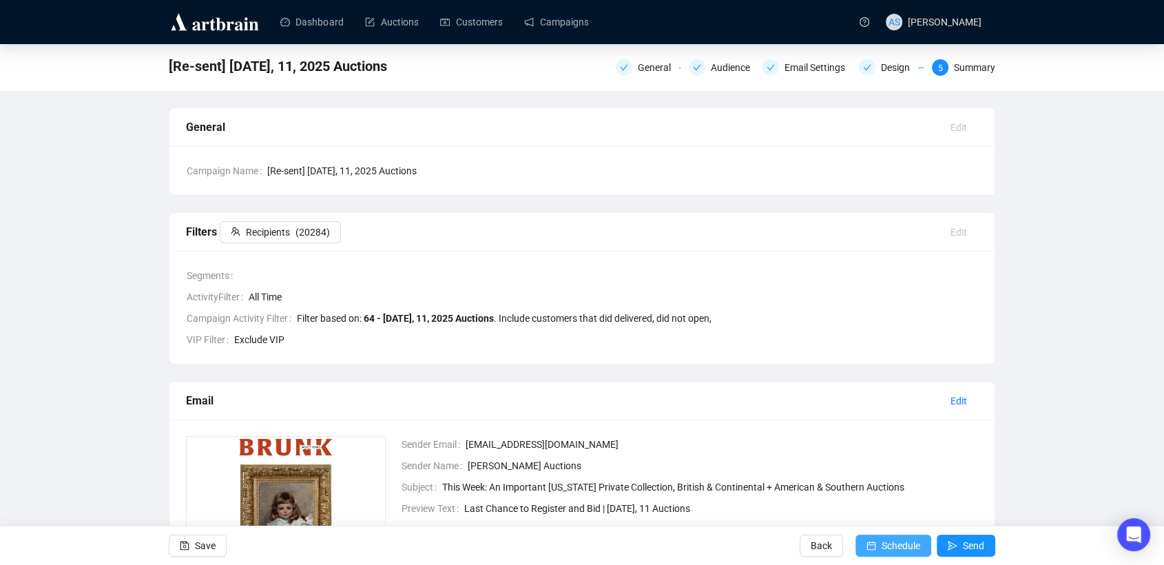
click at [903, 546] on span "Schedule" at bounding box center [901, 545] width 39 height 39
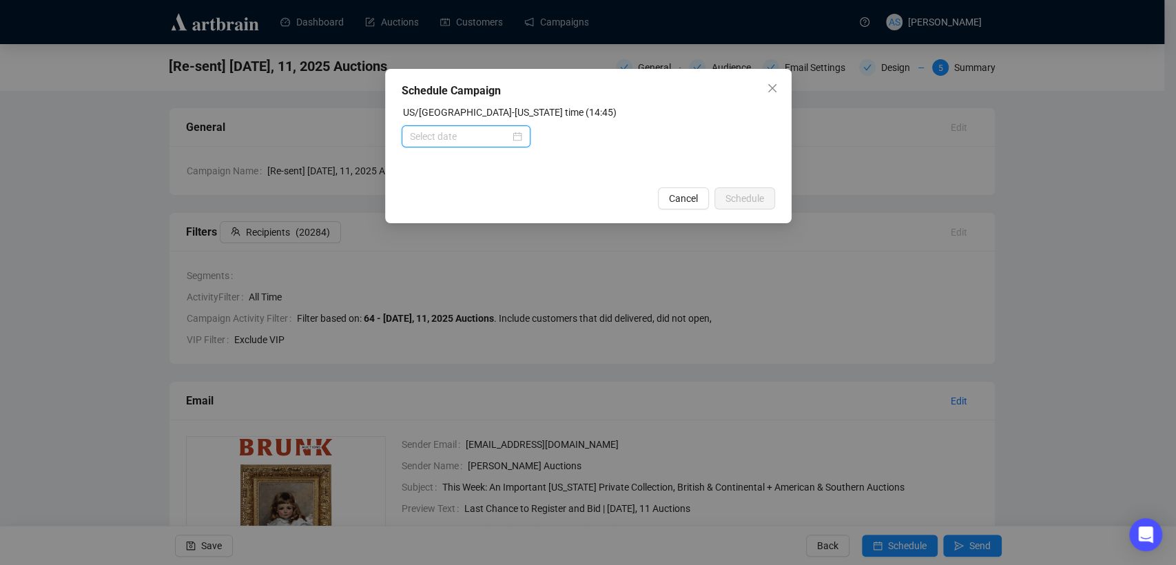
click at [505, 138] on input at bounding box center [460, 136] width 100 height 15
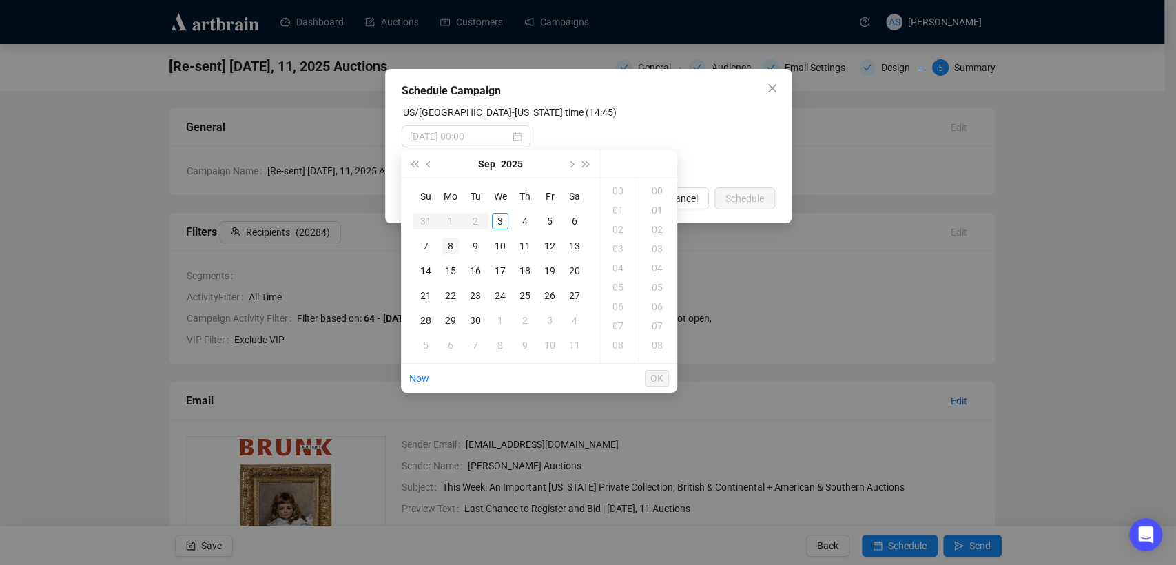
click at [452, 249] on div "8" at bounding box center [450, 246] width 17 height 17
click at [622, 341] on div "08" at bounding box center [619, 345] width 33 height 19
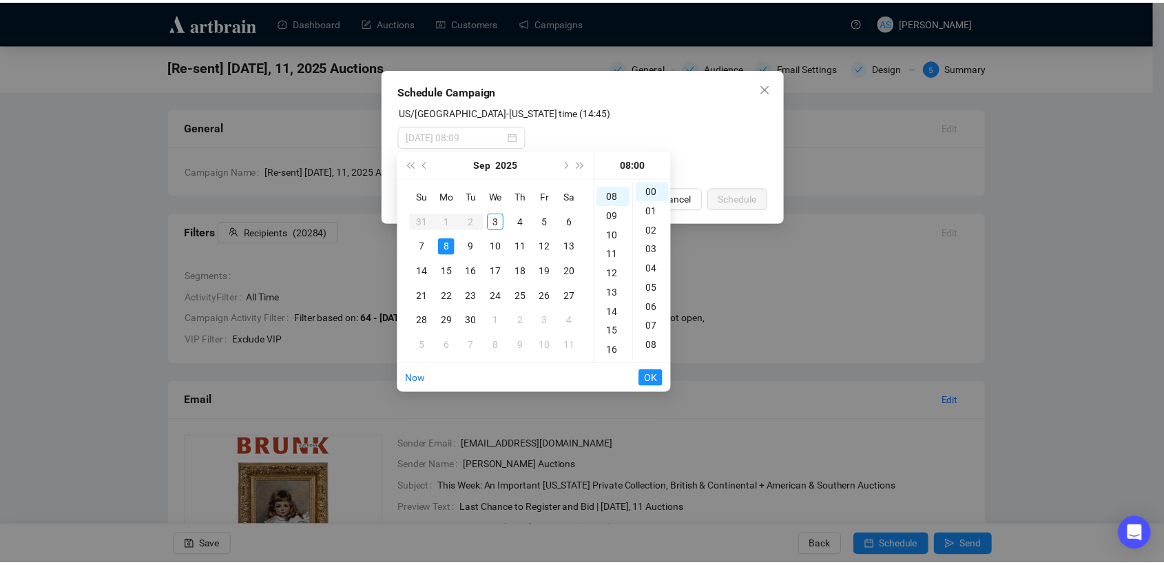
scroll to position [154, 0]
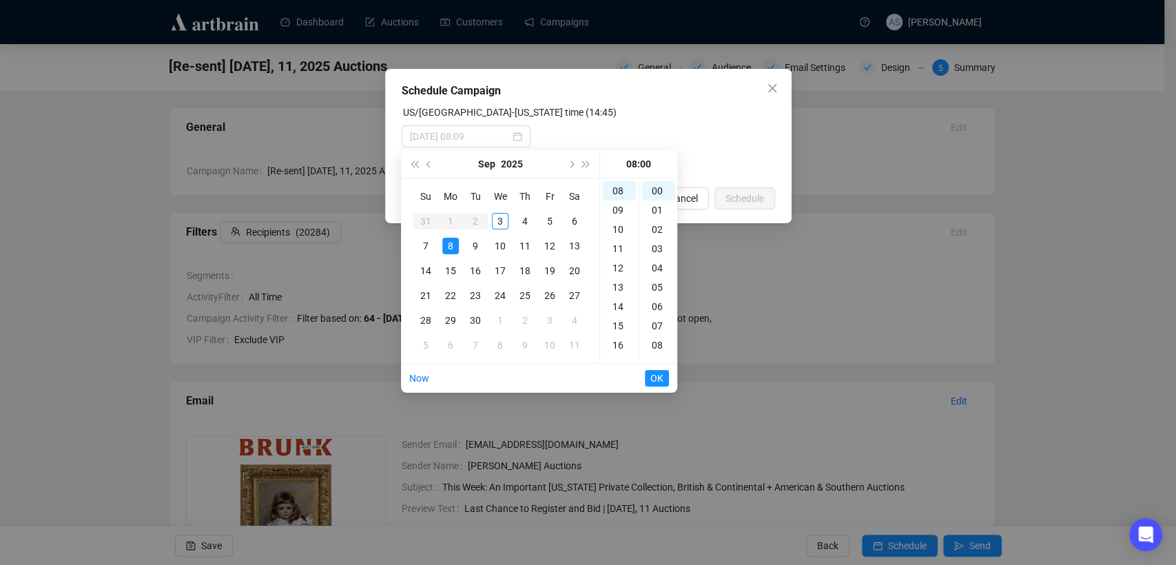
type input "2025-09-08 08:00"
click at [655, 376] on span "OK" at bounding box center [656, 378] width 13 height 26
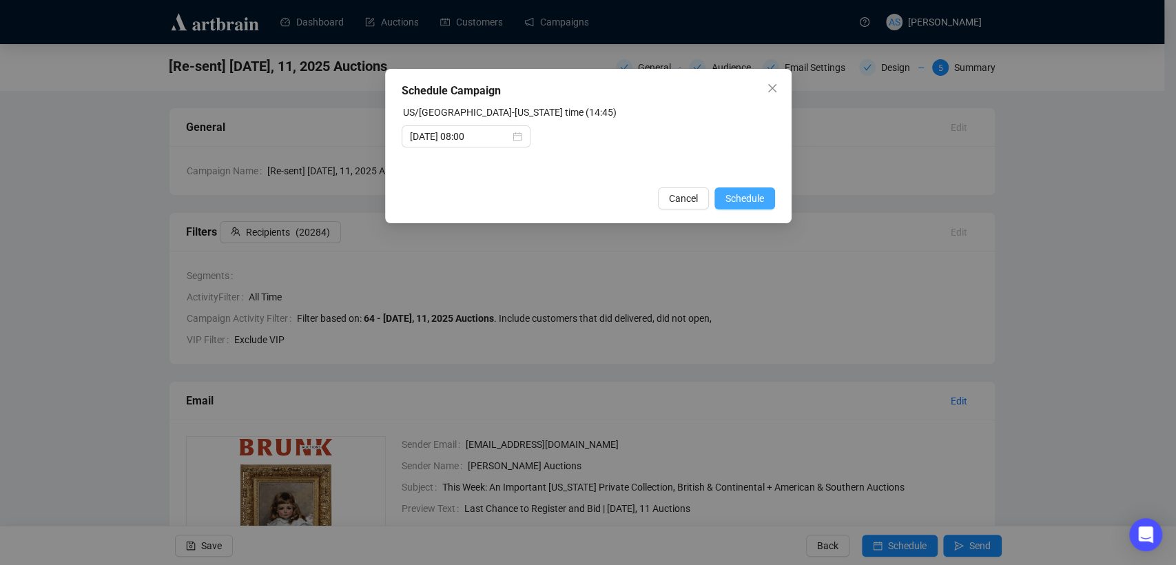
click at [752, 194] on span "Schedule" at bounding box center [744, 198] width 39 height 15
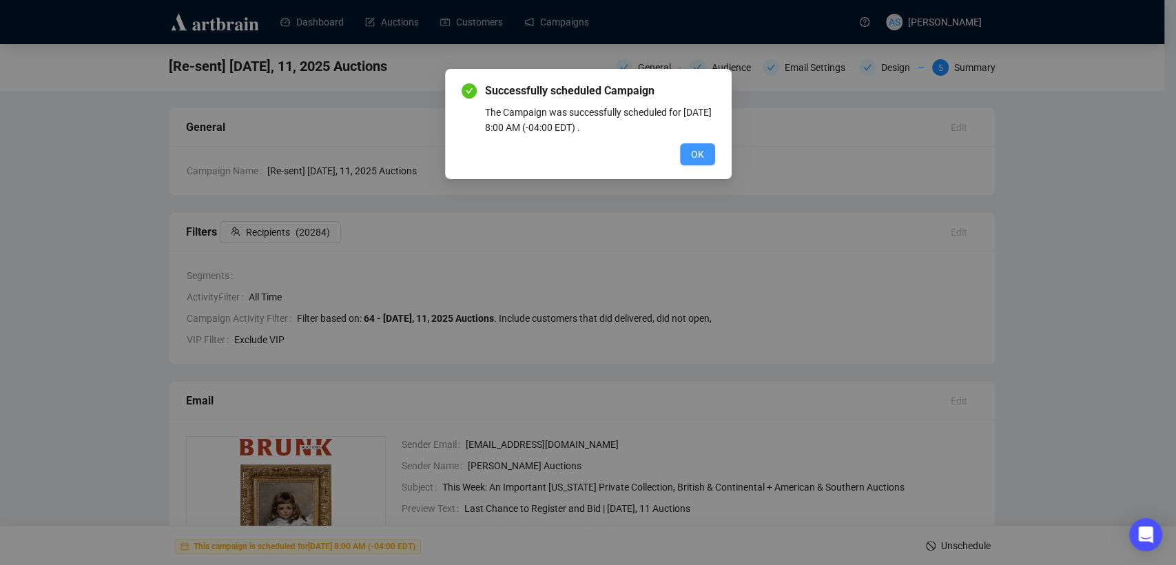
click at [703, 156] on span "OK" at bounding box center [697, 154] width 13 height 15
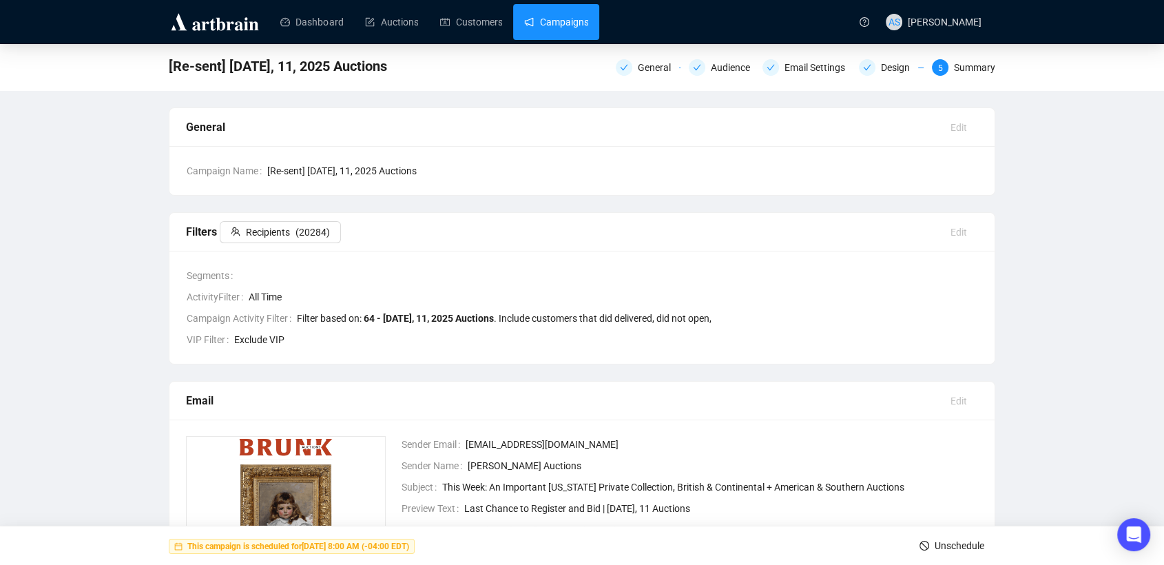
click at [524, 18] on link "Campaigns" at bounding box center [556, 22] width 64 height 36
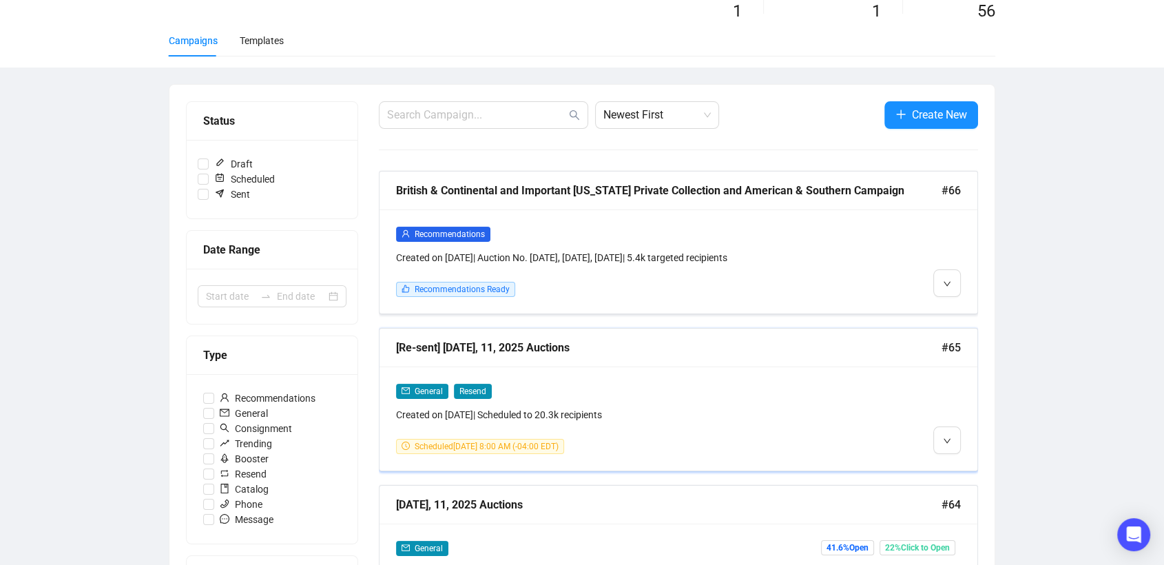
scroll to position [153, 0]
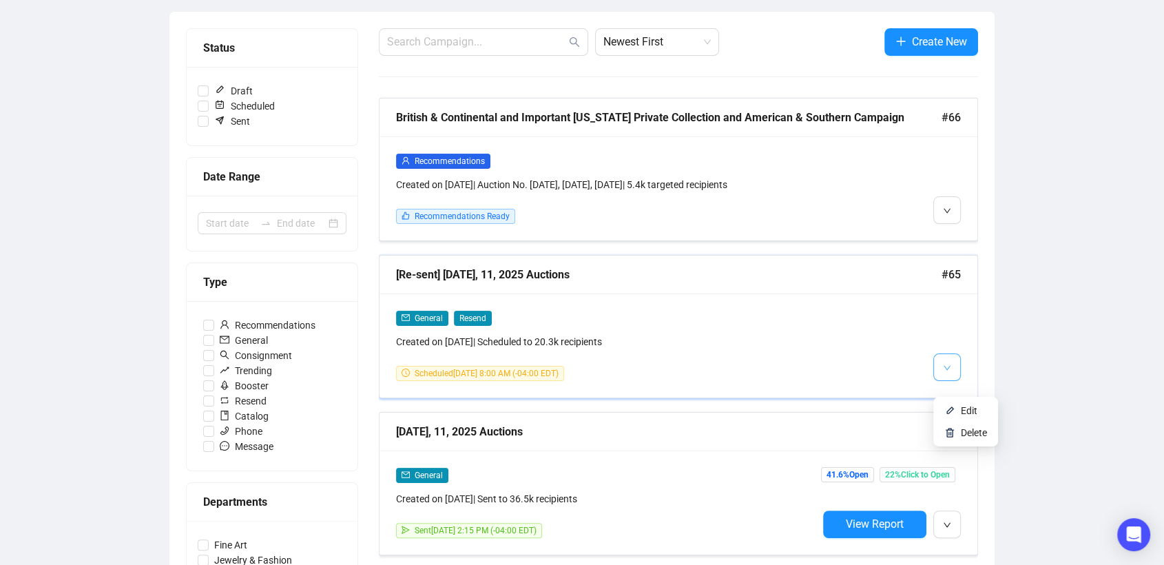
click at [938, 381] on button "button" at bounding box center [947, 367] width 28 height 28
click at [939, 380] on button "button" at bounding box center [947, 367] width 28 height 28
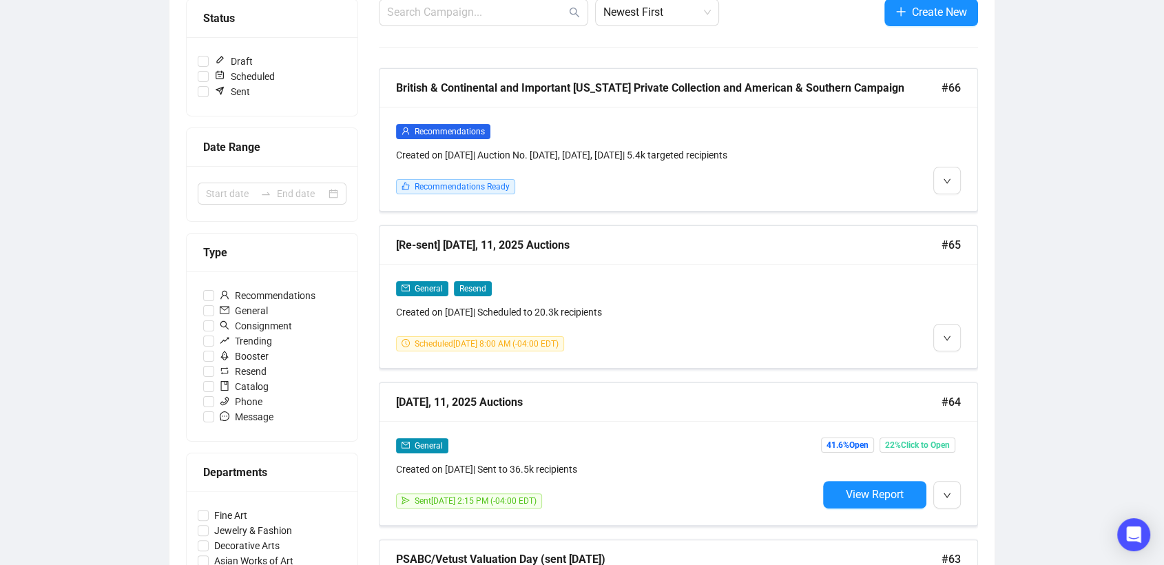
scroll to position [110, 0]
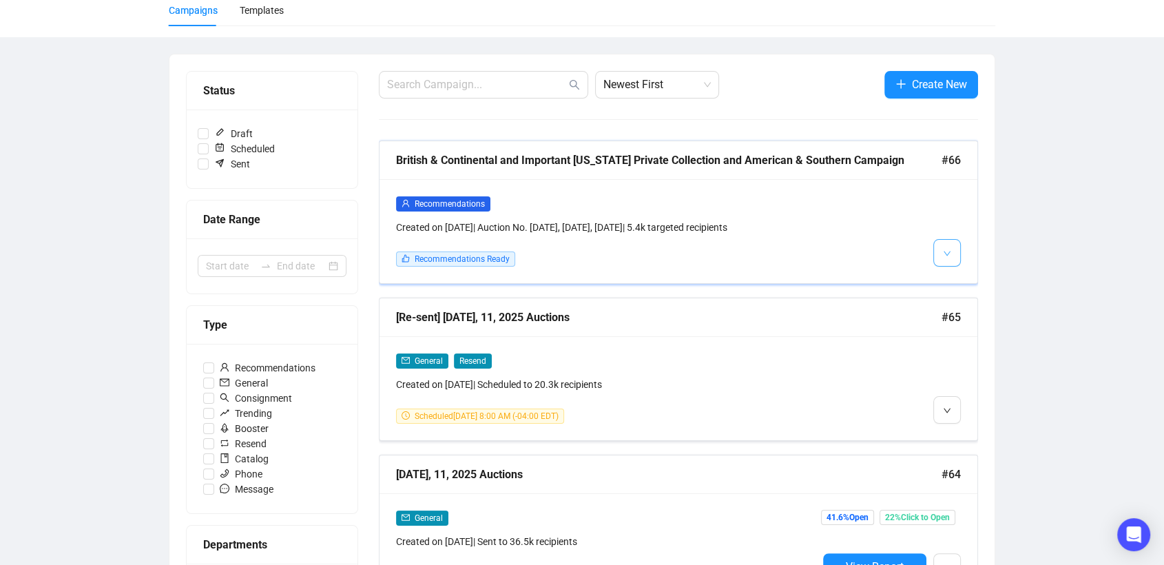
click at [947, 258] on icon "down" at bounding box center [947, 253] width 8 height 8
drag, startPoint x: 1078, startPoint y: 165, endPoint x: 1073, endPoint y: 177, distance: 12.7
click at [943, 415] on icon "down" at bounding box center [947, 410] width 8 height 8
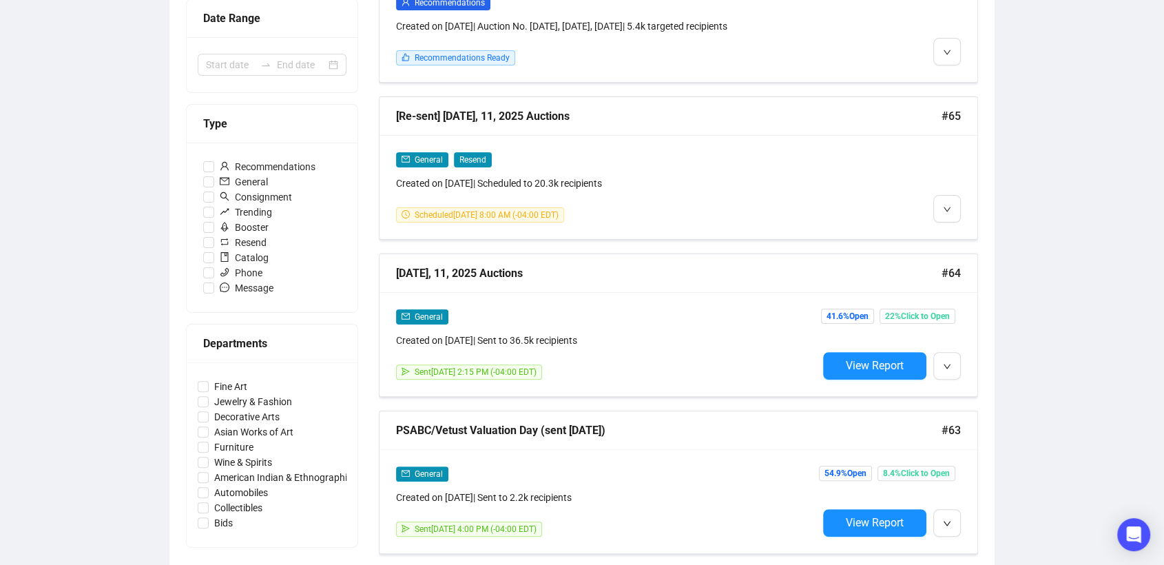
scroll to position [340, 0]
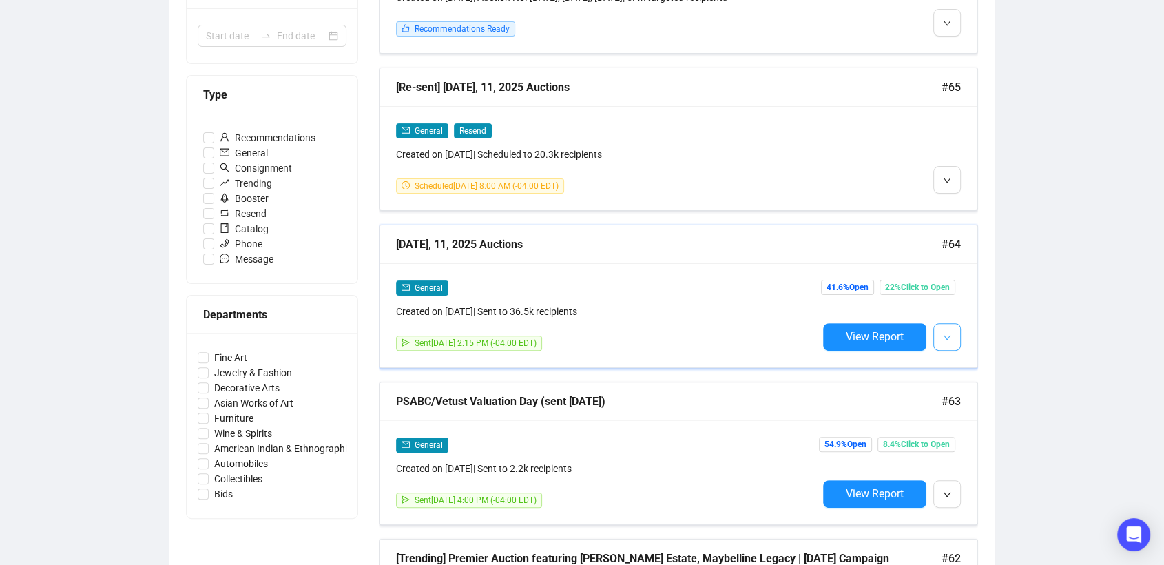
click at [939, 346] on button "button" at bounding box center [947, 337] width 28 height 28
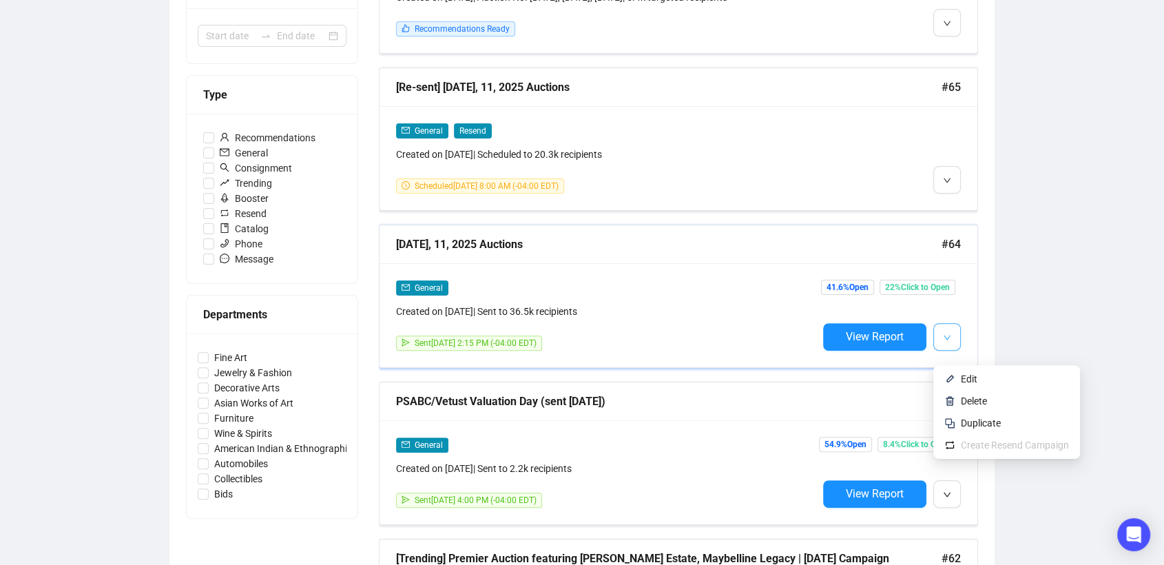
click at [939, 346] on button "button" at bounding box center [947, 337] width 28 height 28
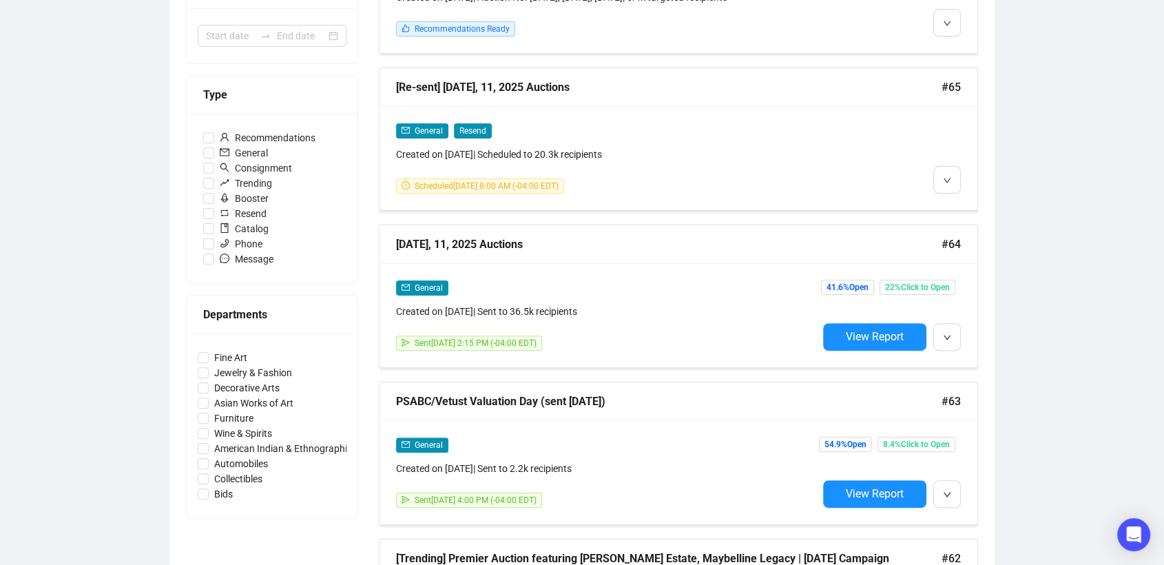
click at [1032, 311] on div "Campaigns Draft Campaigns 1 Scheduled Campaigns 1 Sent Campaigns 56 Campaigns T…" at bounding box center [582, 462] width 1164 height 1516
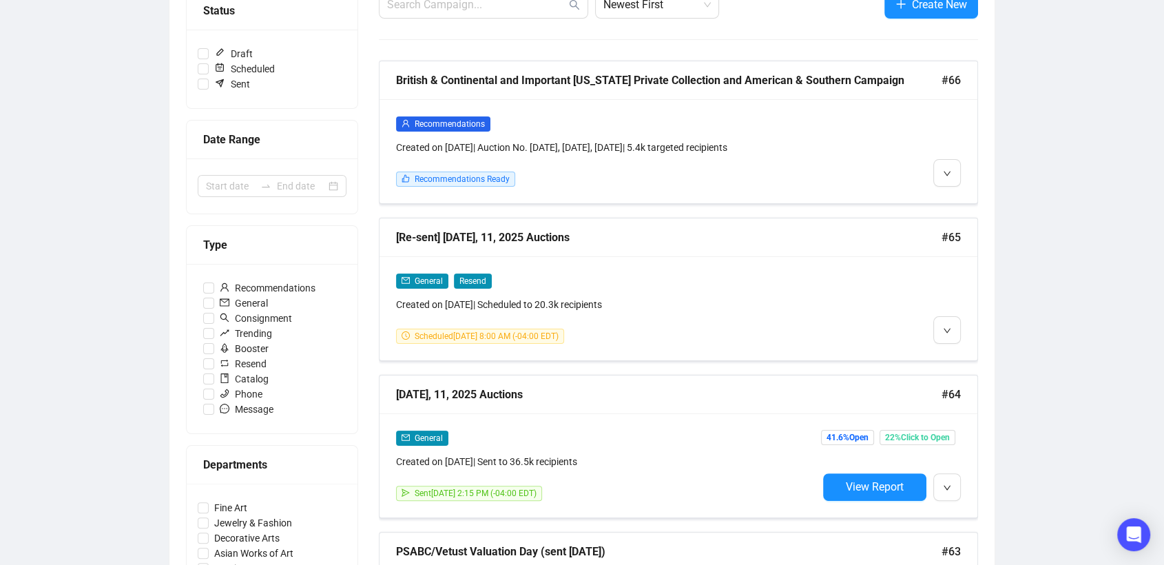
scroll to position [187, 0]
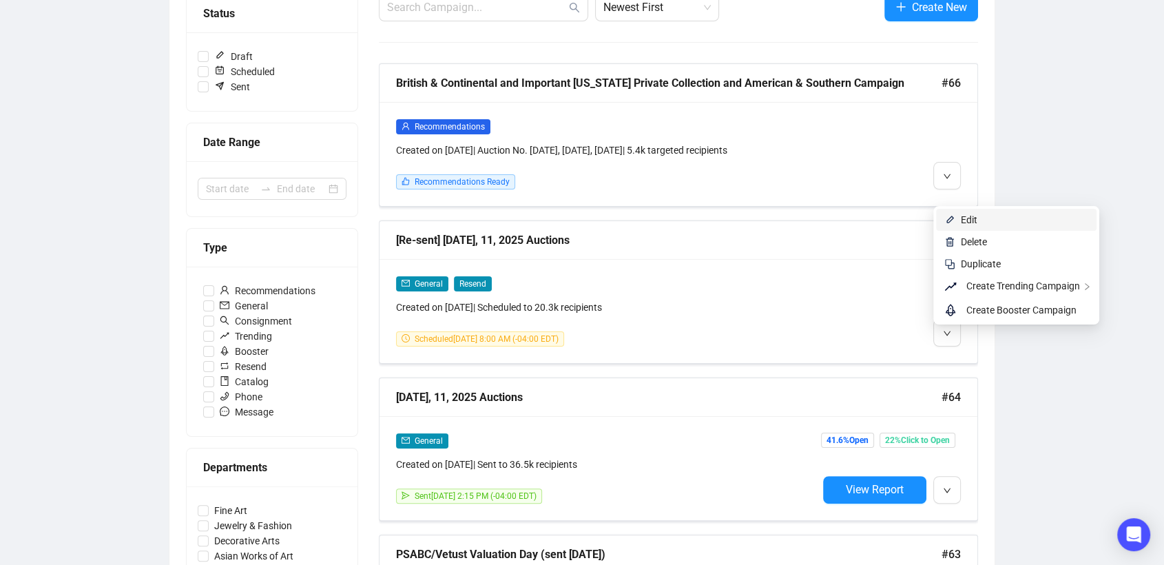
click at [962, 221] on span "Edit" at bounding box center [969, 219] width 17 height 11
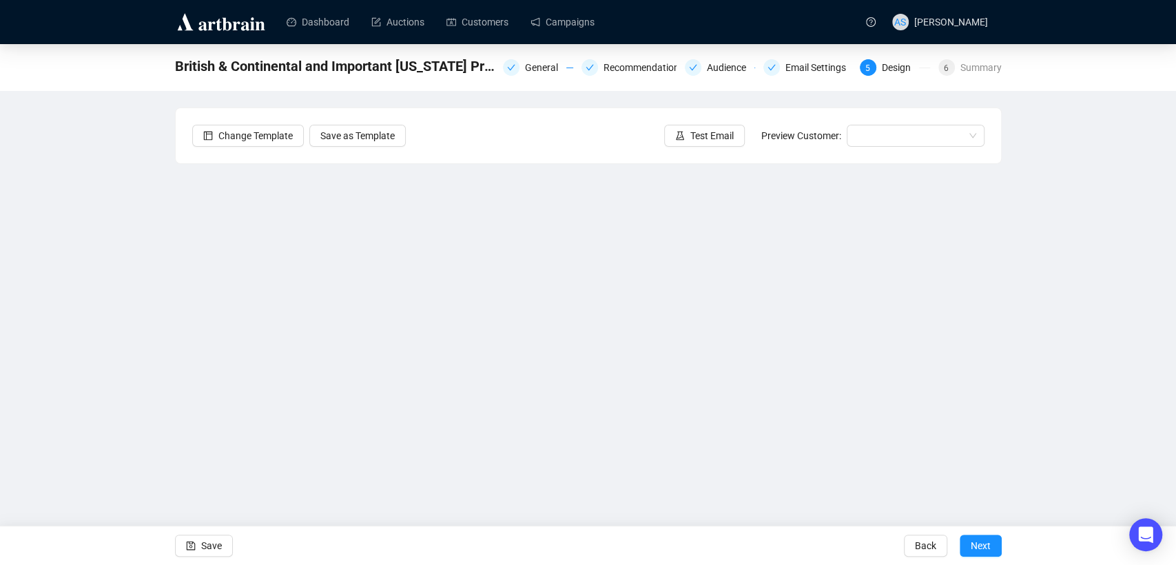
click at [115, 265] on div "British & Continental and Important Maryland Private Collection and American & …" at bounding box center [588, 279] width 1176 height 470
click at [1078, 267] on div "British & Continental and Important Maryland Private Collection and American & …" at bounding box center [588, 279] width 1176 height 470
click at [1100, 317] on div "British & Continental and Important Maryland Private Collection and American & …" at bounding box center [588, 279] width 1176 height 470
click at [188, 541] on icon "save" at bounding box center [190, 545] width 9 height 9
click at [206, 539] on span "Save" at bounding box center [211, 545] width 21 height 39
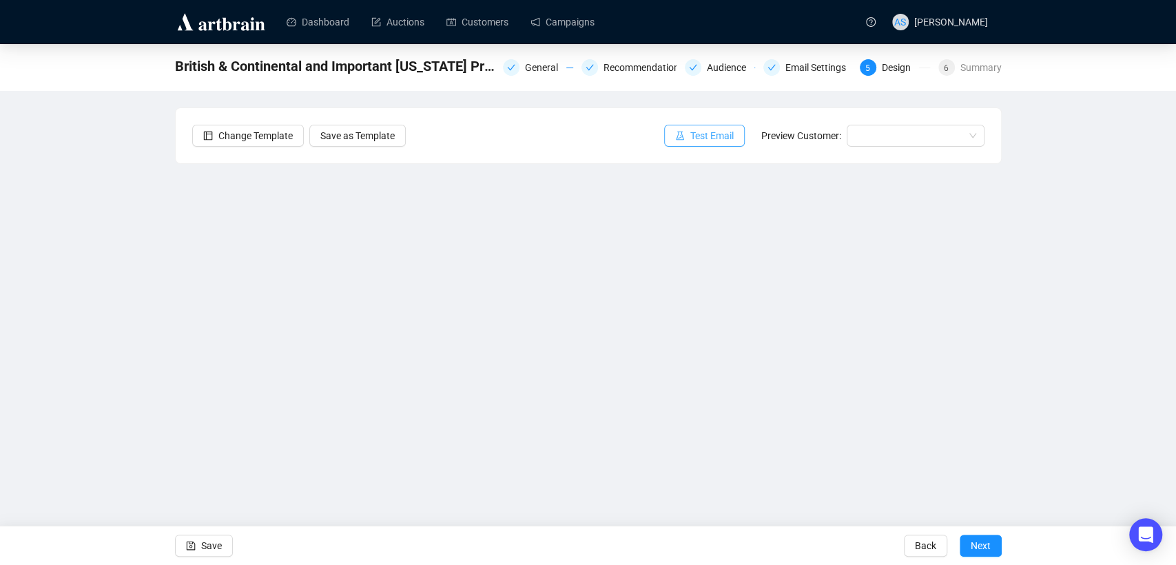
click at [722, 127] on button "Test Email" at bounding box center [704, 136] width 81 height 22
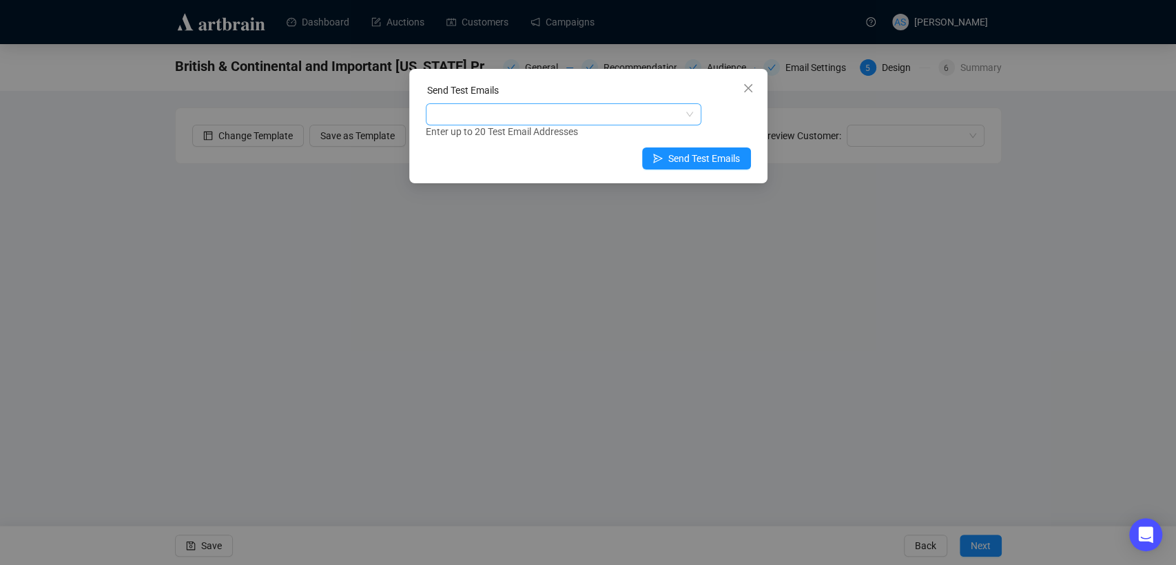
click at [544, 115] on div at bounding box center [557, 114] width 256 height 19
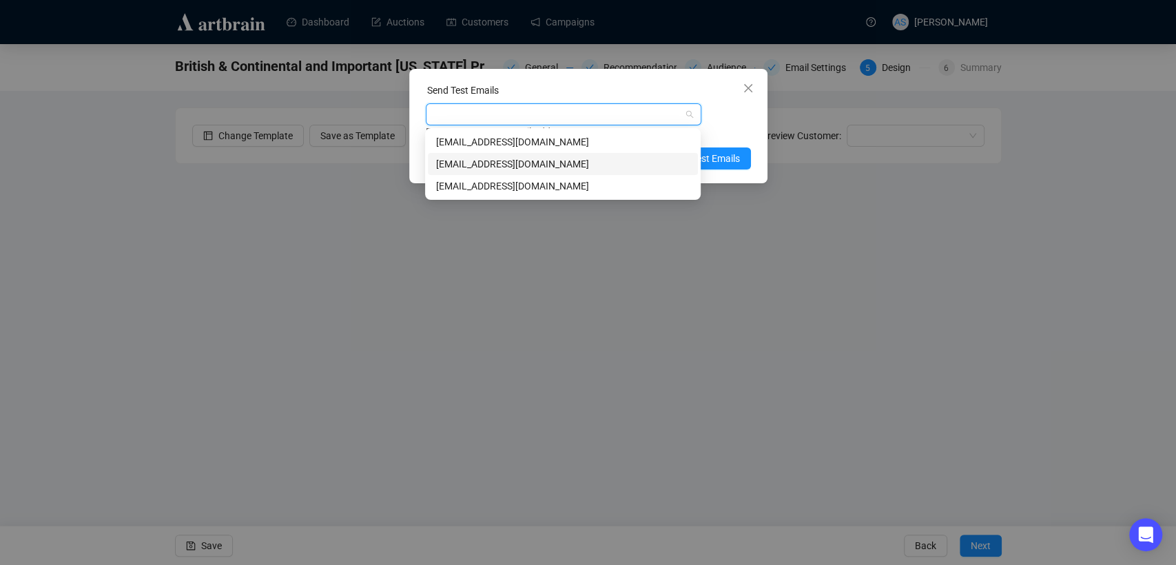
click at [535, 166] on div "marketing@brunkauctions.com" at bounding box center [563, 163] width 254 height 15
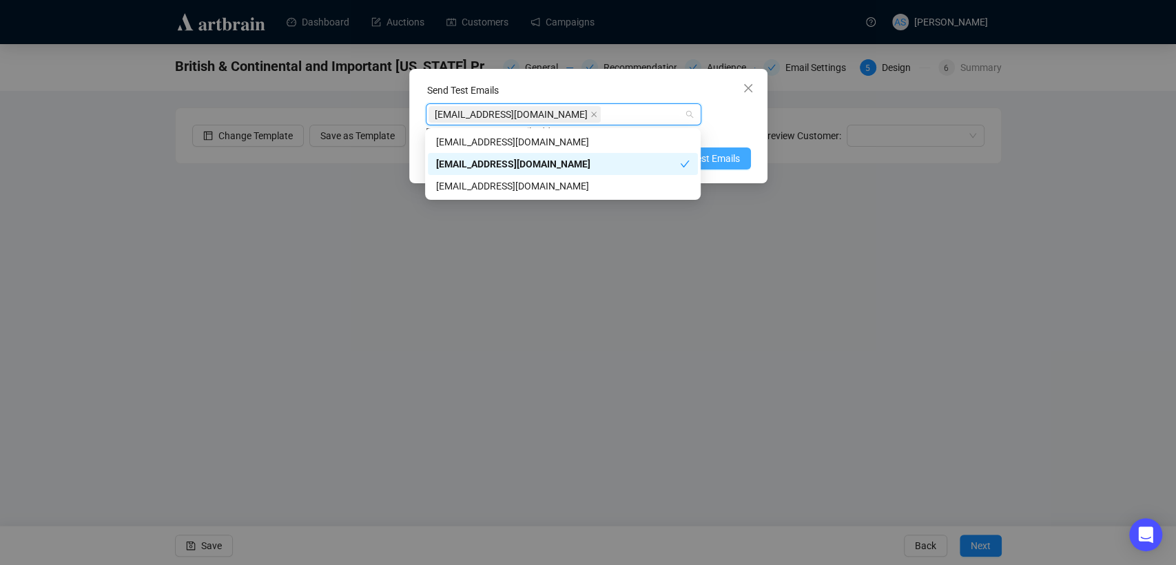
click at [730, 155] on span "Send Test Emails" at bounding box center [704, 158] width 72 height 15
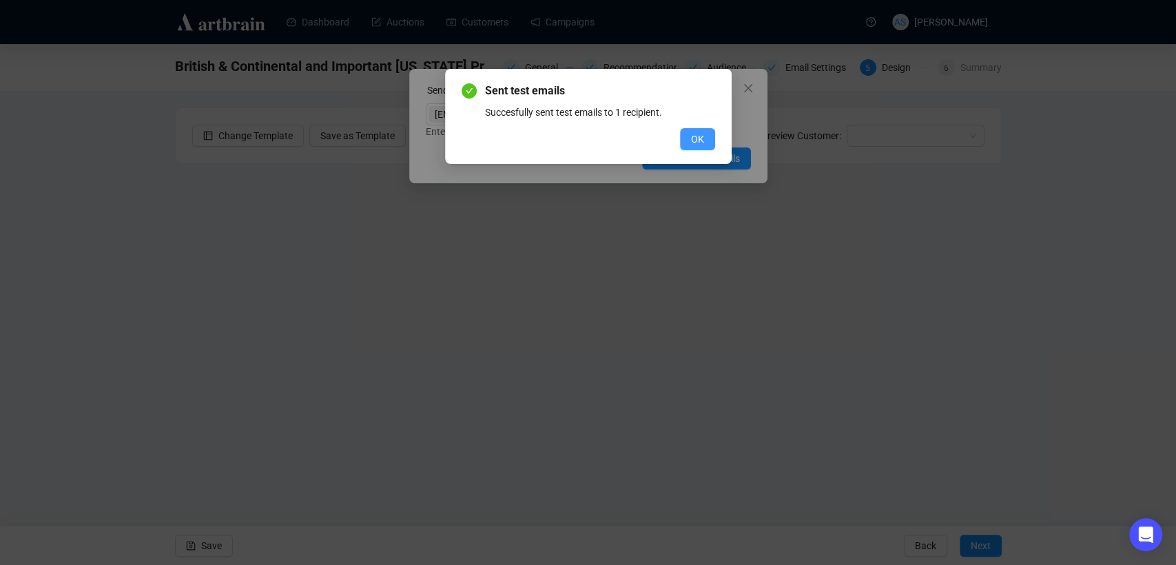
click at [686, 137] on button "OK" at bounding box center [697, 139] width 35 height 22
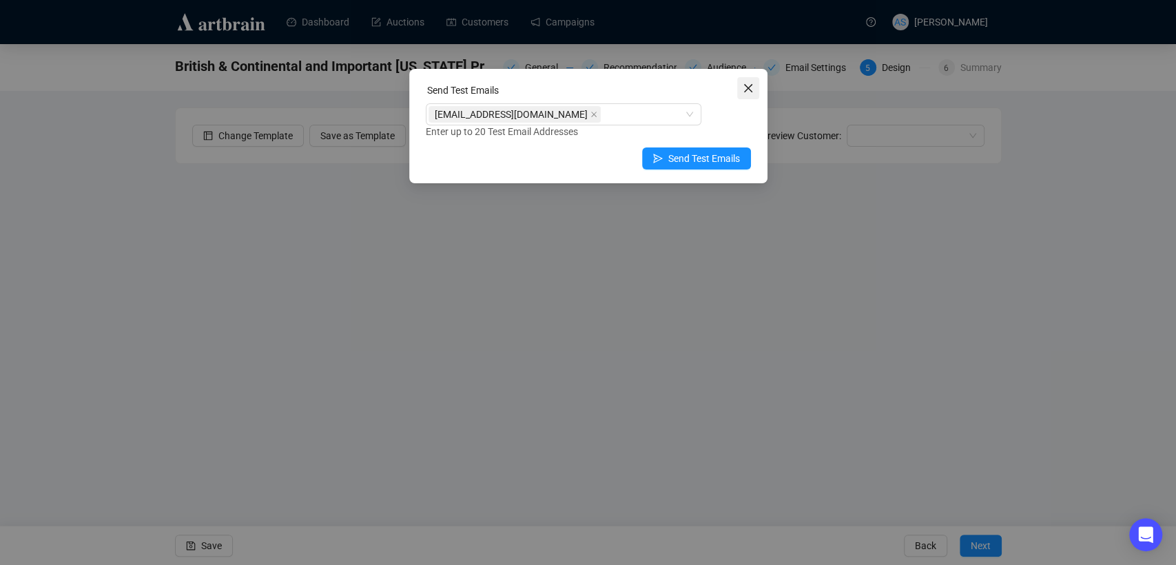
click at [750, 87] on icon "close" at bounding box center [748, 88] width 11 height 11
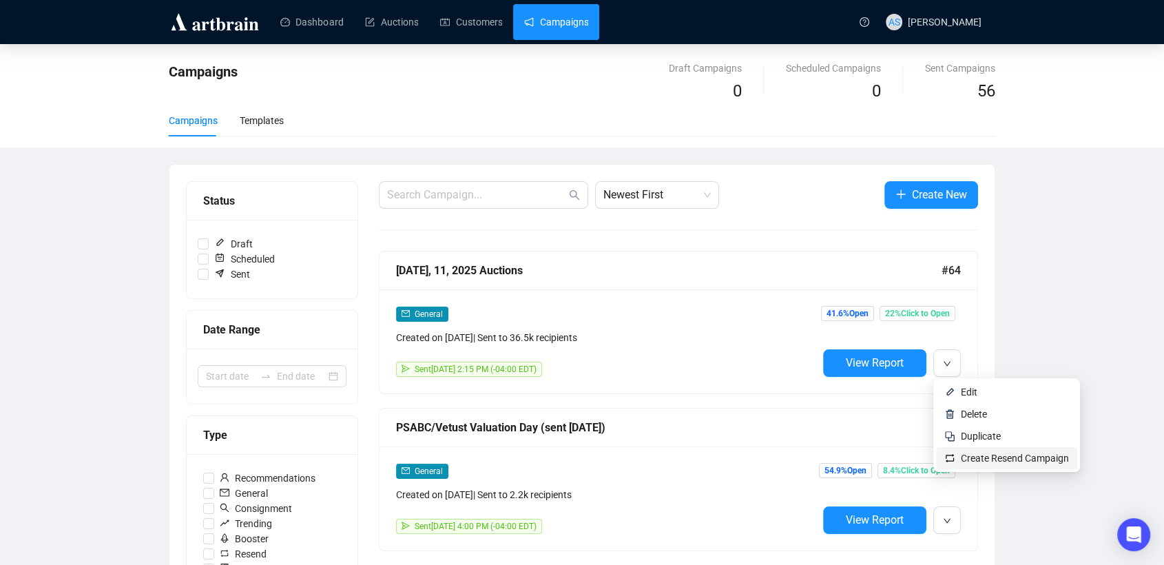
click at [960, 455] on li "Create Resend Campaign" at bounding box center [1006, 458] width 141 height 22
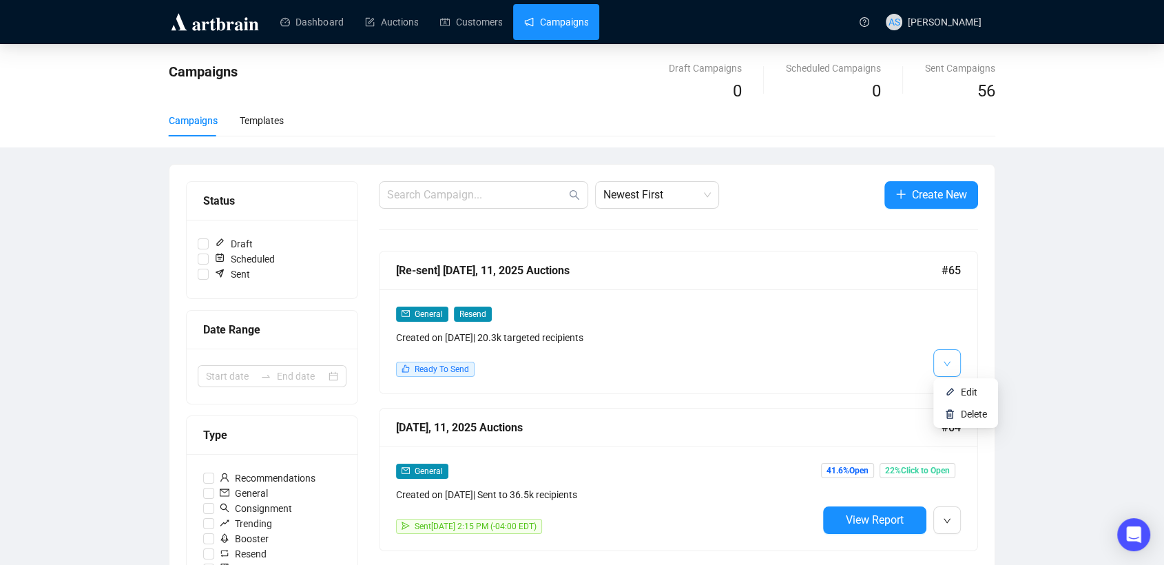
click at [945, 367] on icon "down" at bounding box center [947, 364] width 8 height 8
click at [953, 395] on img at bounding box center [950, 391] width 11 height 11
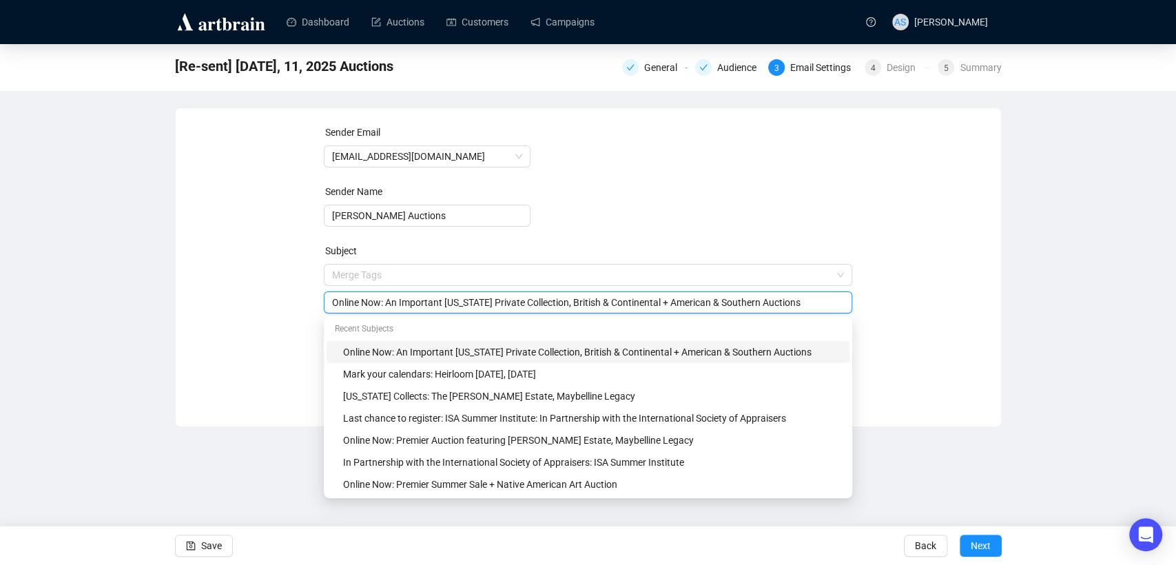
drag, startPoint x: 381, startPoint y: 277, endPoint x: 305, endPoint y: 276, distance: 76.5
click at [305, 276] on div "Sender Email newsletter@brunkauctions.com Sender Name Brunk Auctions Subject Me…" at bounding box center [588, 257] width 792 height 265
type input "This Week: An Important Maryland Private Collection, British & Continental + Am…"
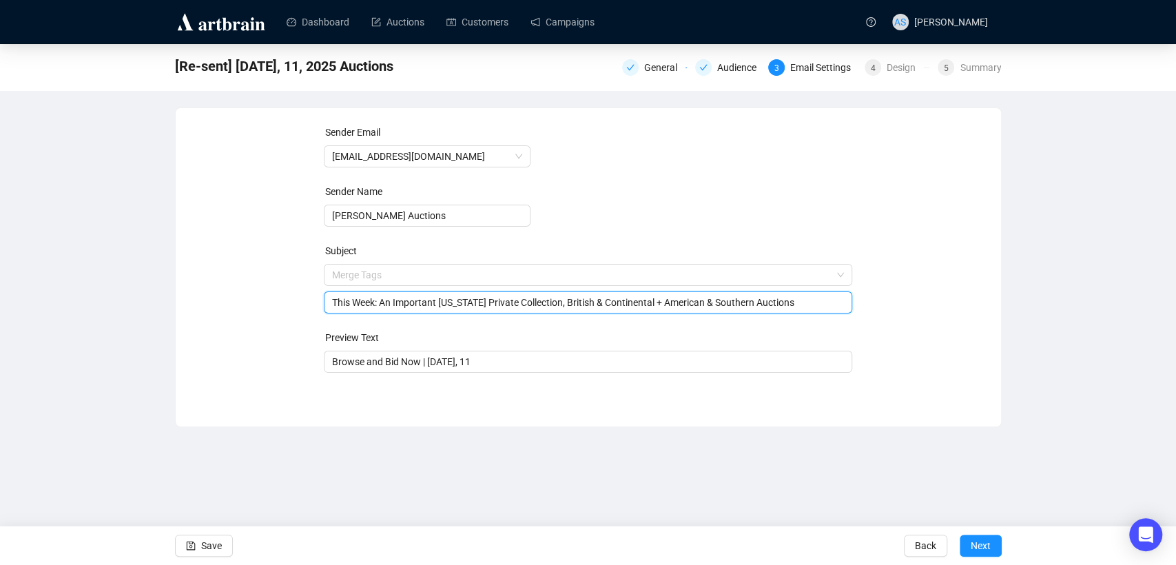
click at [270, 274] on div "Sender Email newsletter@brunkauctions.com Sender Name Brunk Auctions Subject Me…" at bounding box center [588, 257] width 792 height 265
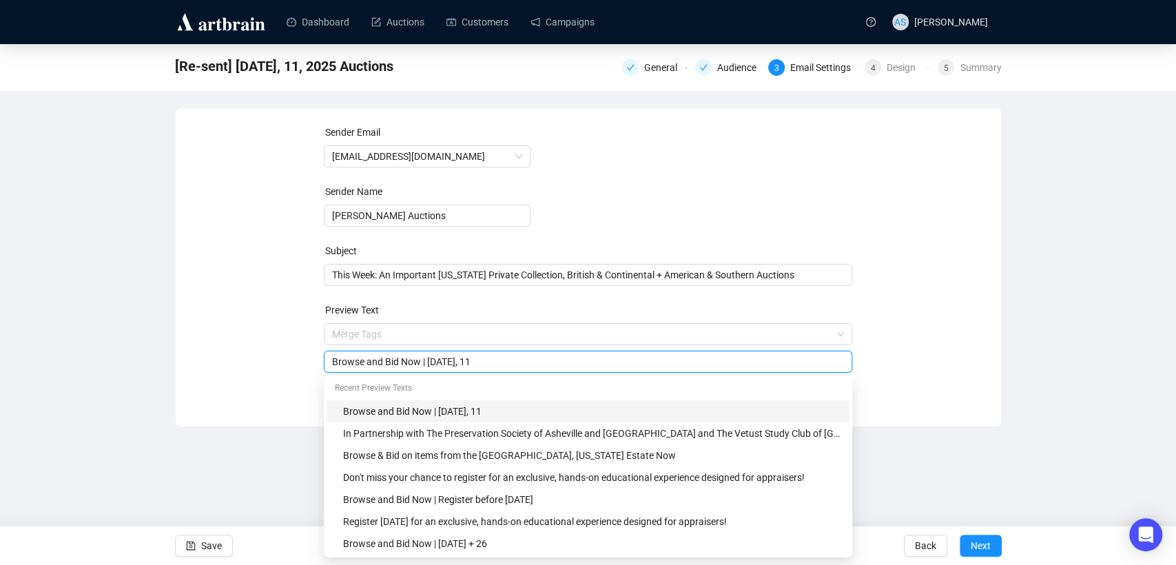
drag, startPoint x: 541, startPoint y: 358, endPoint x: 327, endPoint y: 362, distance: 214.3
click at [327, 362] on div "Browse and Bid Now | September 9, 10, 11" at bounding box center [588, 362] width 528 height 22
type input "Last Chance to Register and Bid | September 9, 10, 11 Auctions"
click at [287, 327] on div "Sender Email newsletter@brunkauctions.com Sender Name Brunk Auctions Subject Th…" at bounding box center [588, 257] width 792 height 265
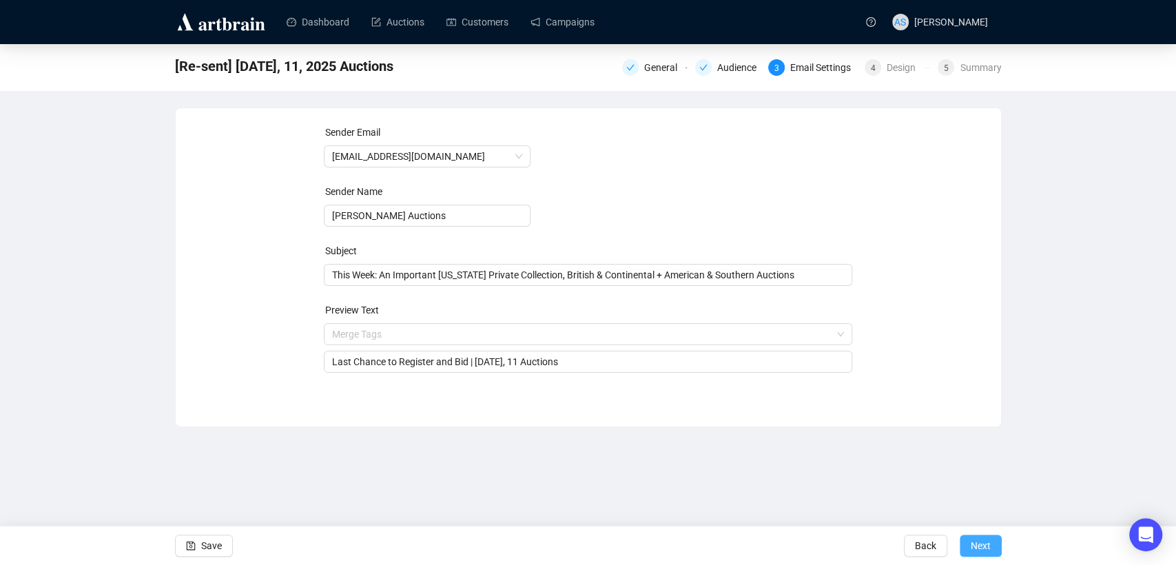
click at [984, 541] on span "Next" at bounding box center [981, 545] width 20 height 39
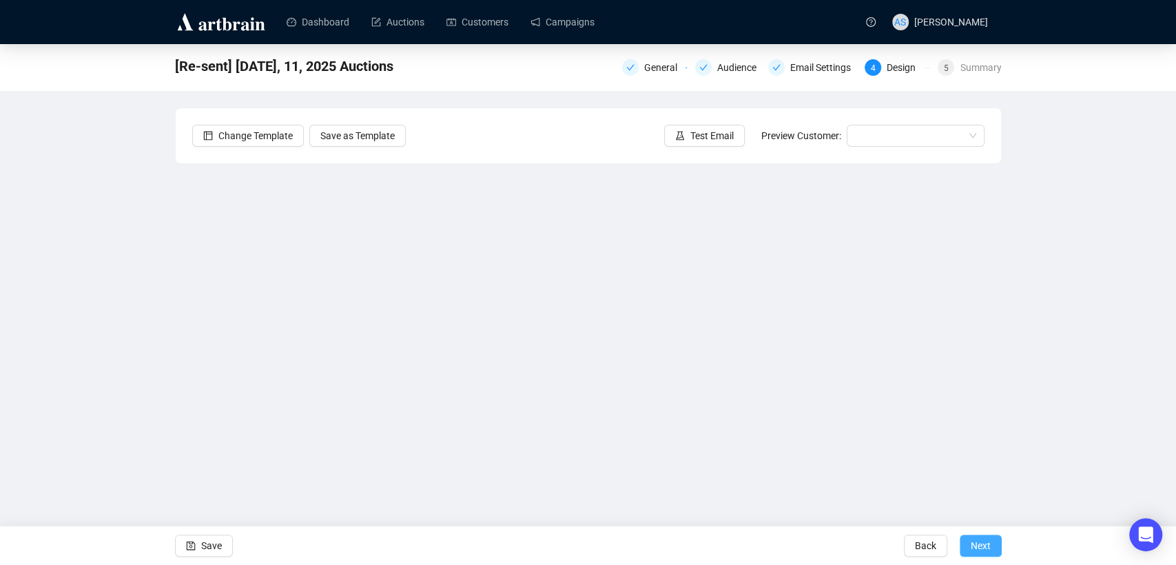
click at [978, 546] on span "Next" at bounding box center [981, 545] width 20 height 39
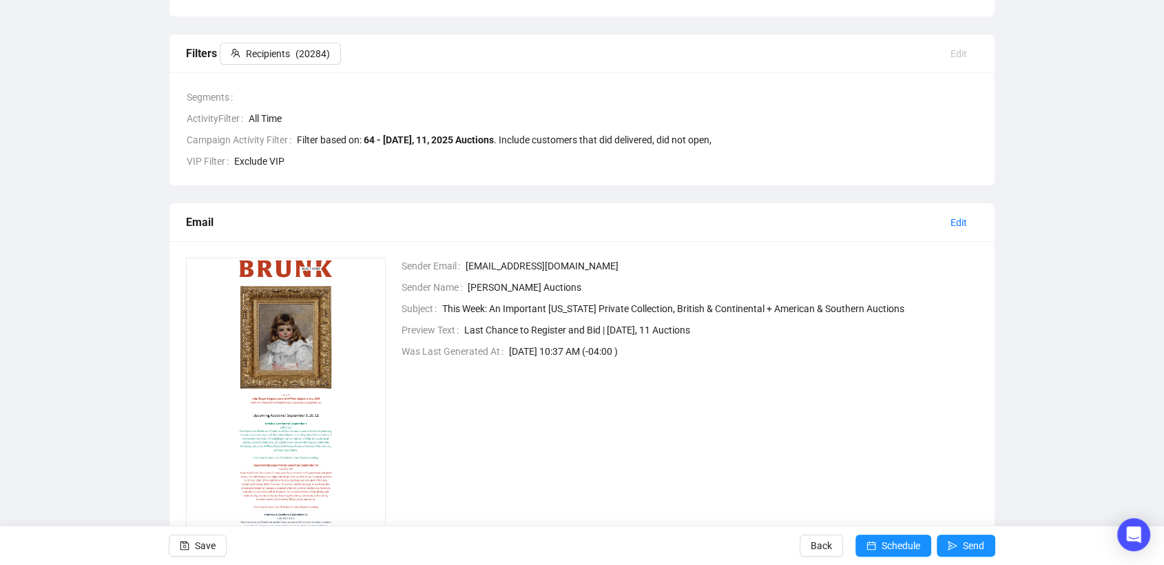
scroll to position [229, 0]
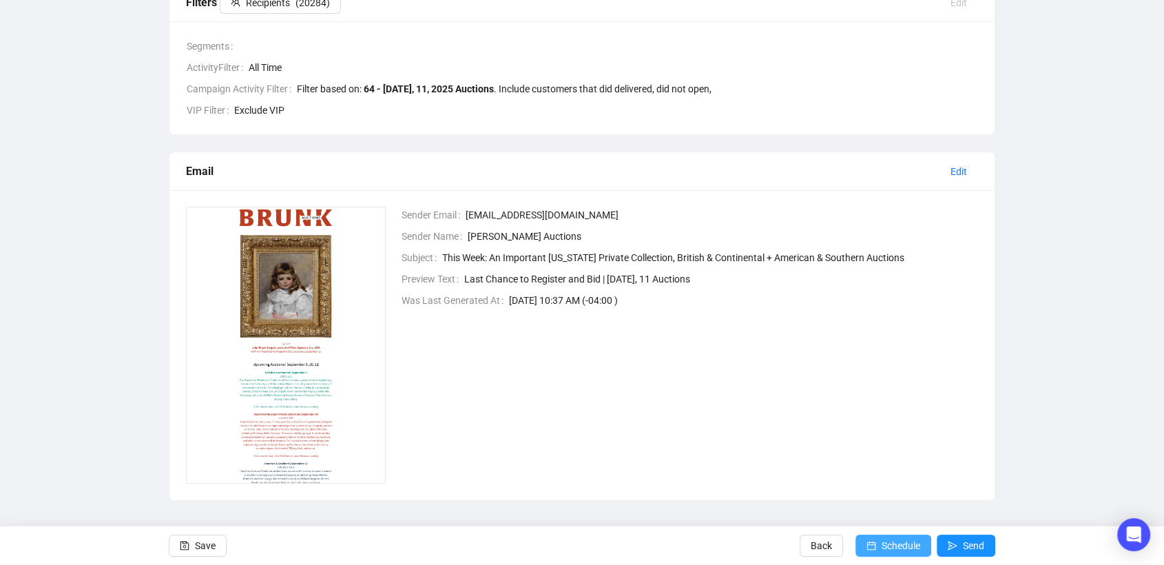
click at [887, 547] on span "Schedule" at bounding box center [901, 545] width 39 height 39
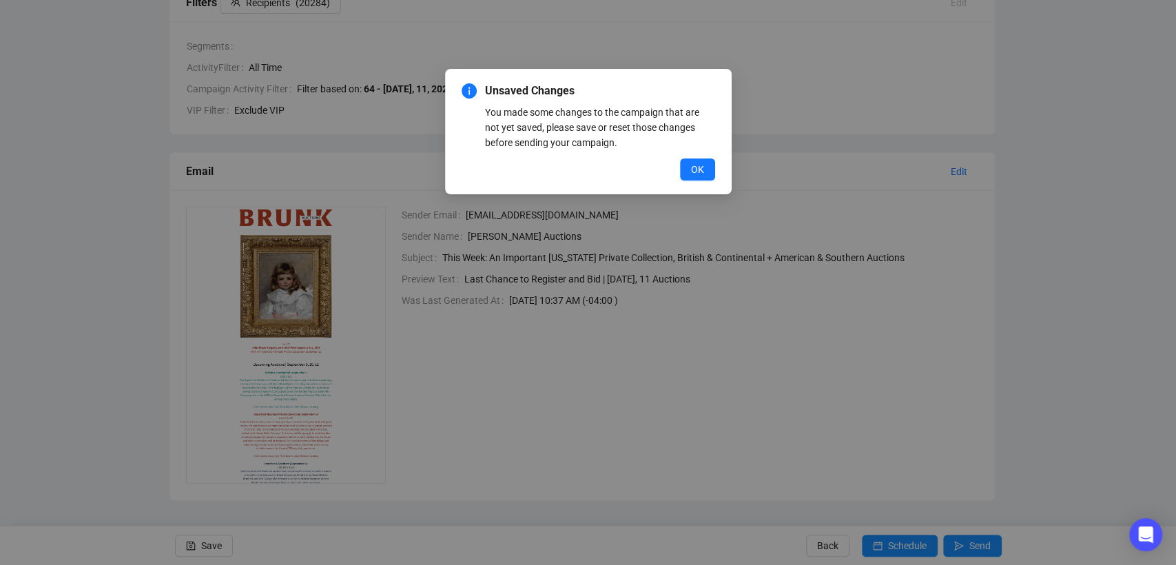
click at [694, 169] on span "OK" at bounding box center [697, 169] width 13 height 15
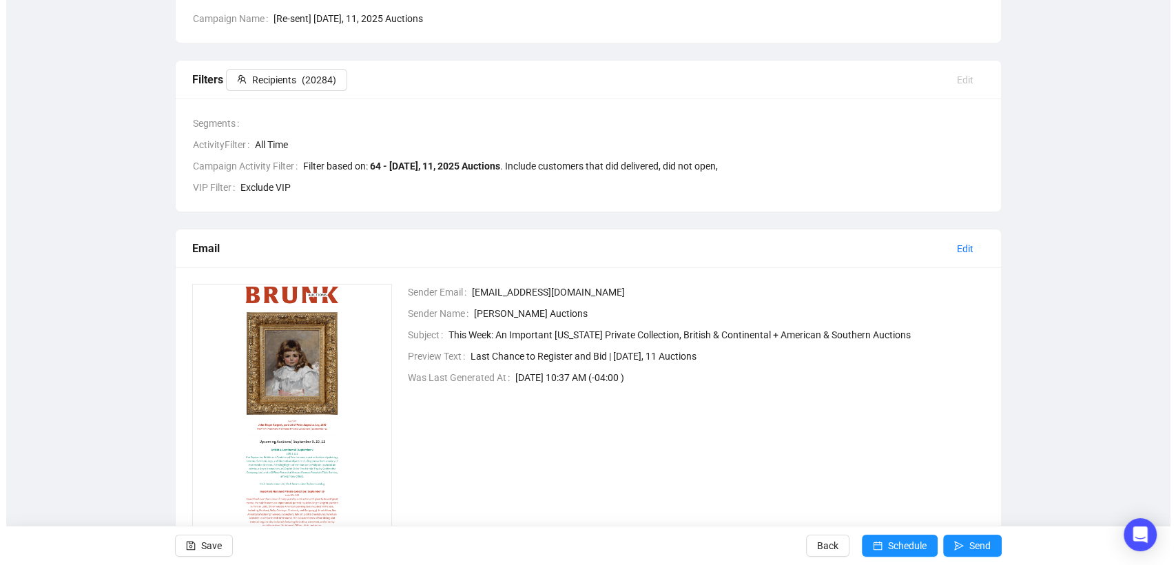
scroll to position [153, 0]
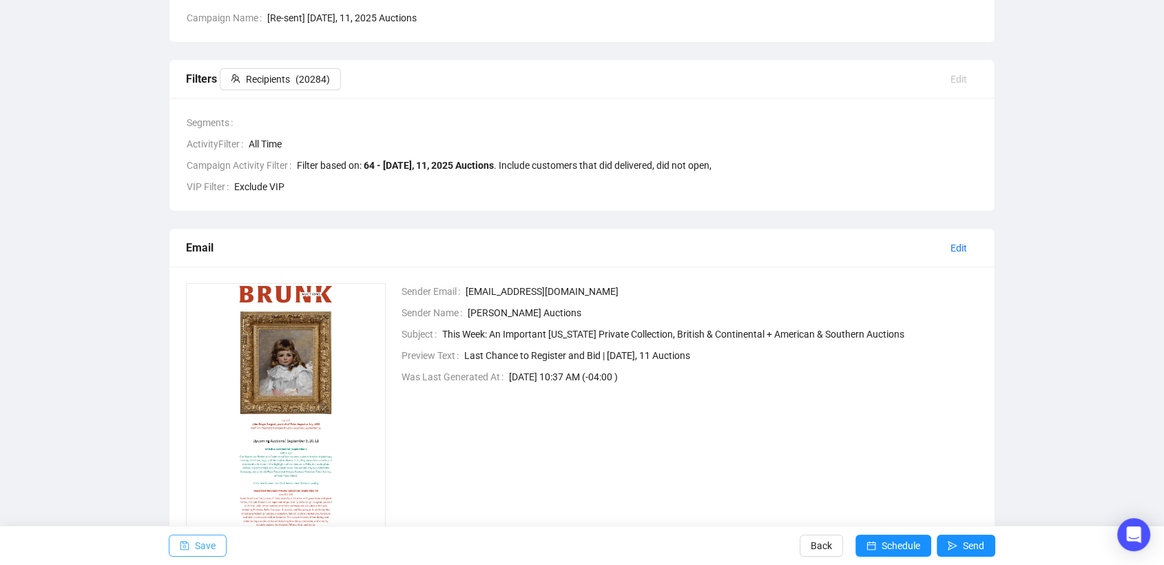
click at [198, 550] on span "Save" at bounding box center [205, 545] width 21 height 39
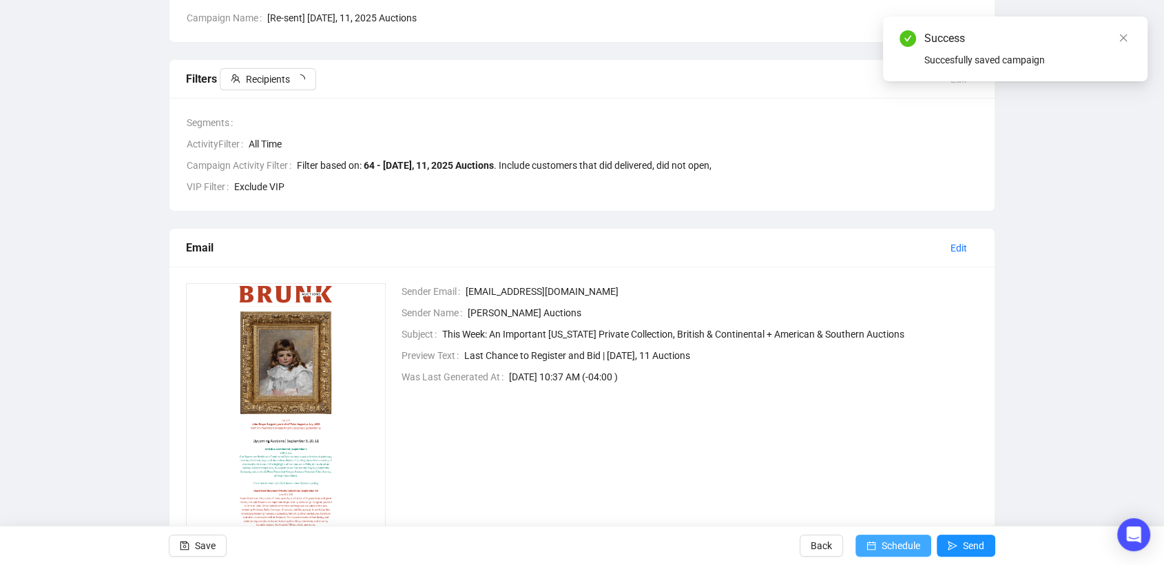
click at [877, 541] on button "Schedule" at bounding box center [894, 546] width 76 height 22
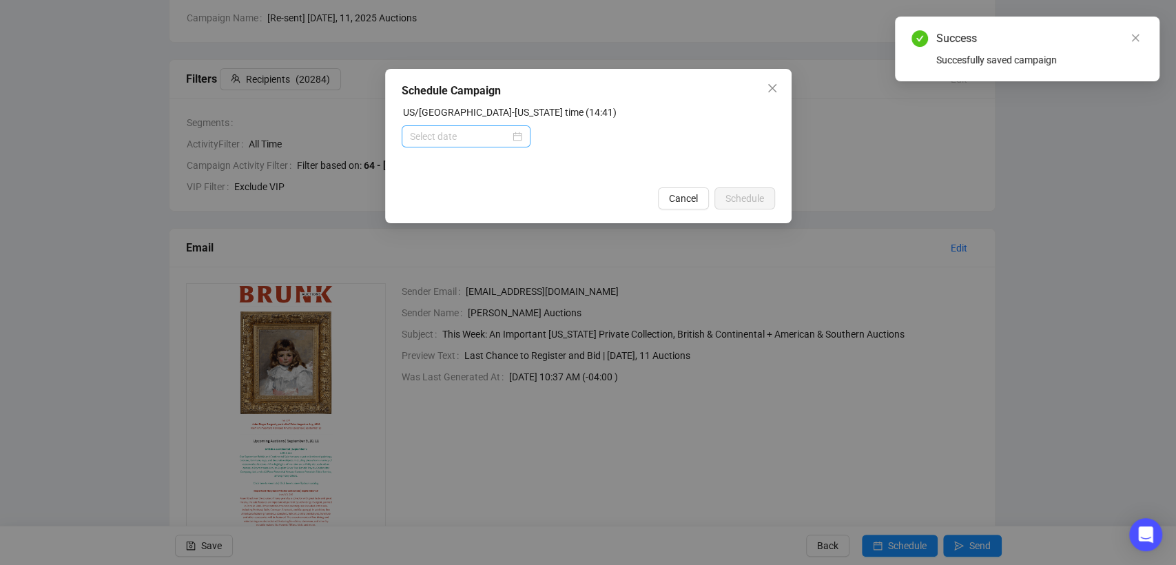
click at [519, 138] on div at bounding box center [466, 136] width 112 height 15
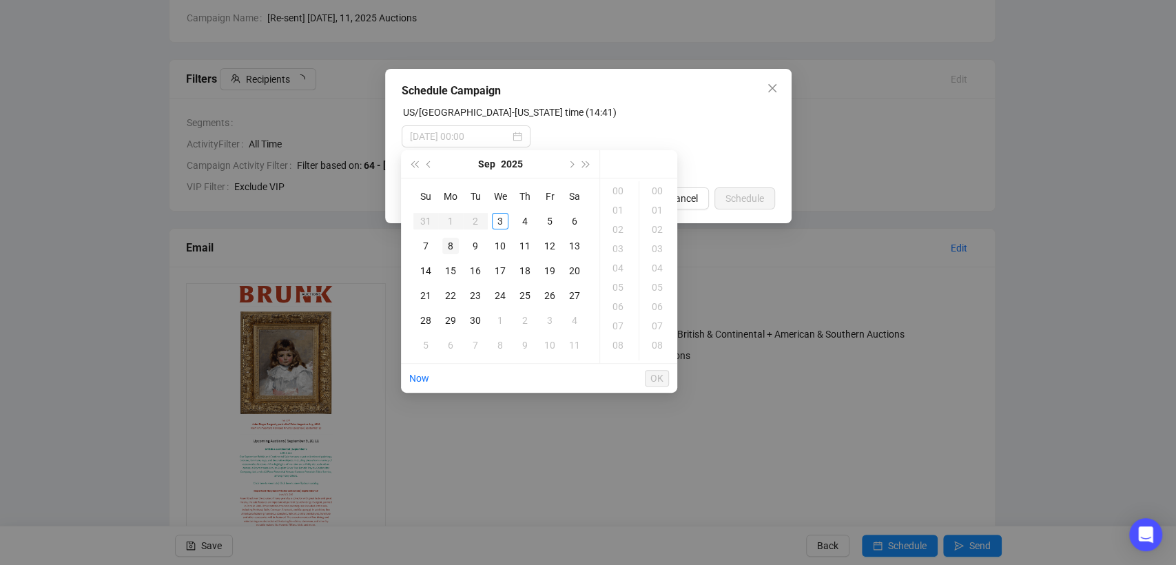
click at [442, 249] on div "8" at bounding box center [450, 246] width 17 height 17
click at [619, 321] on div "07" at bounding box center [619, 325] width 33 height 19
click at [614, 212] on div "08" at bounding box center [619, 209] width 33 height 19
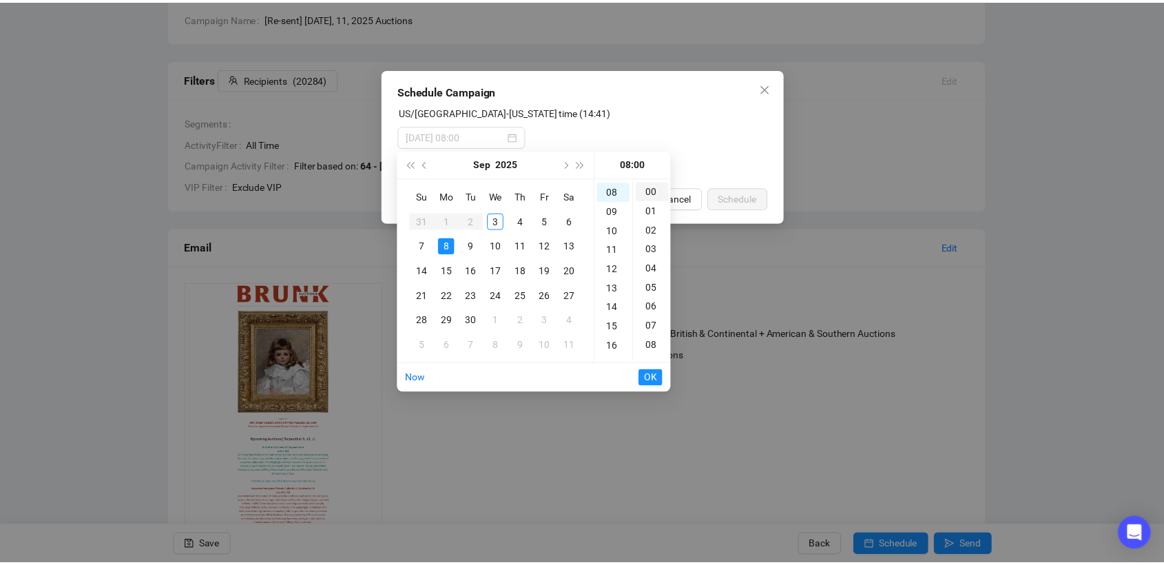
scroll to position [154, 0]
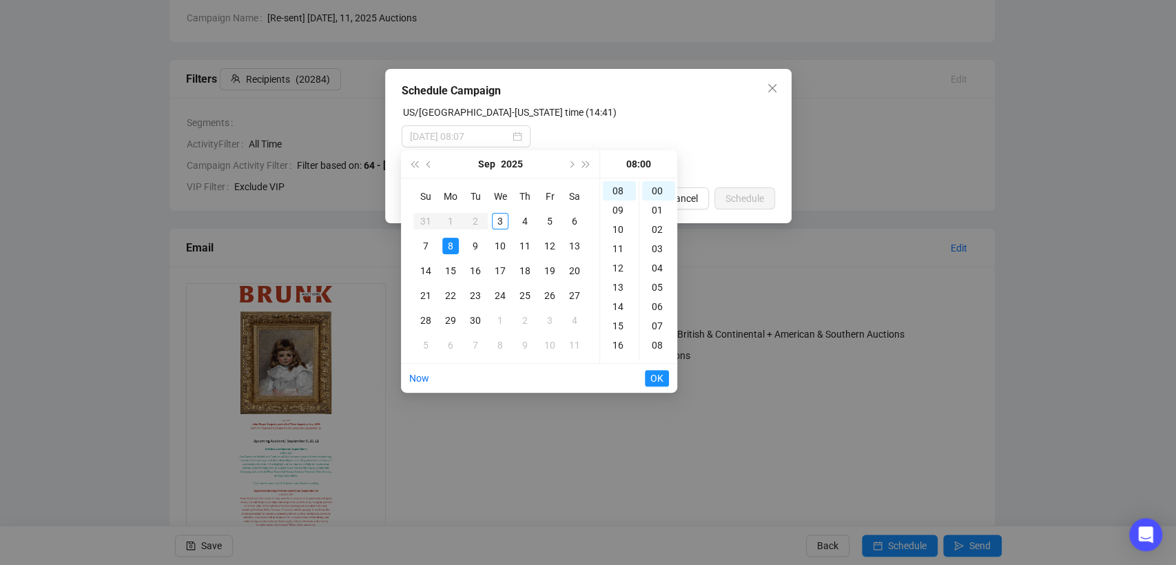
type input "2025-09-08 08:00"
click at [656, 377] on span "OK" at bounding box center [656, 378] width 13 height 26
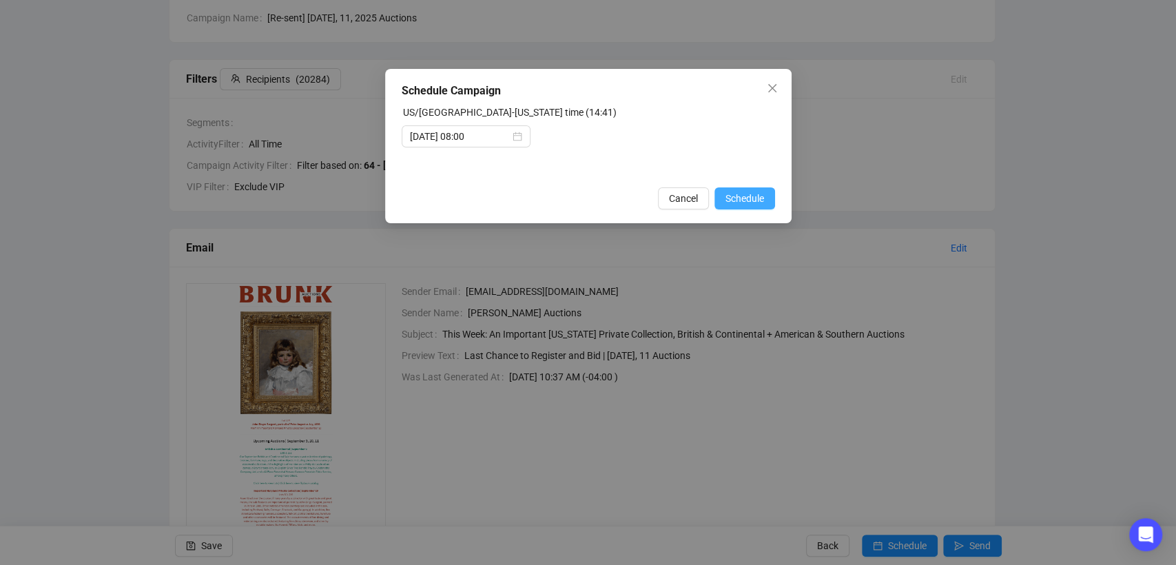
click at [732, 200] on span "Schedule" at bounding box center [744, 198] width 39 height 15
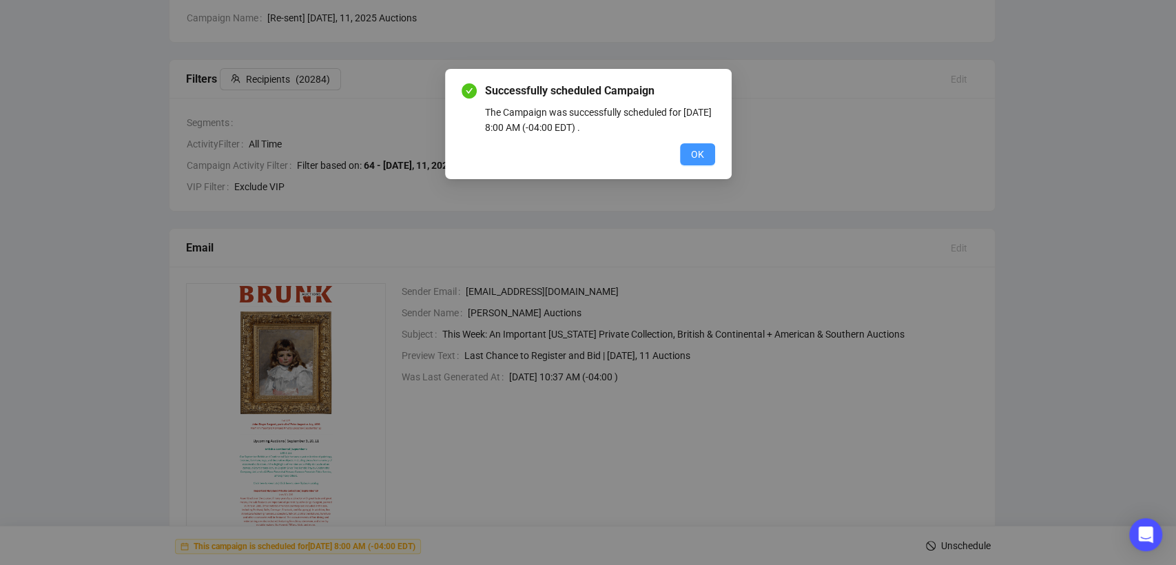
click at [691, 158] on span "OK" at bounding box center [697, 154] width 13 height 15
